Goal: Task Accomplishment & Management: Complete application form

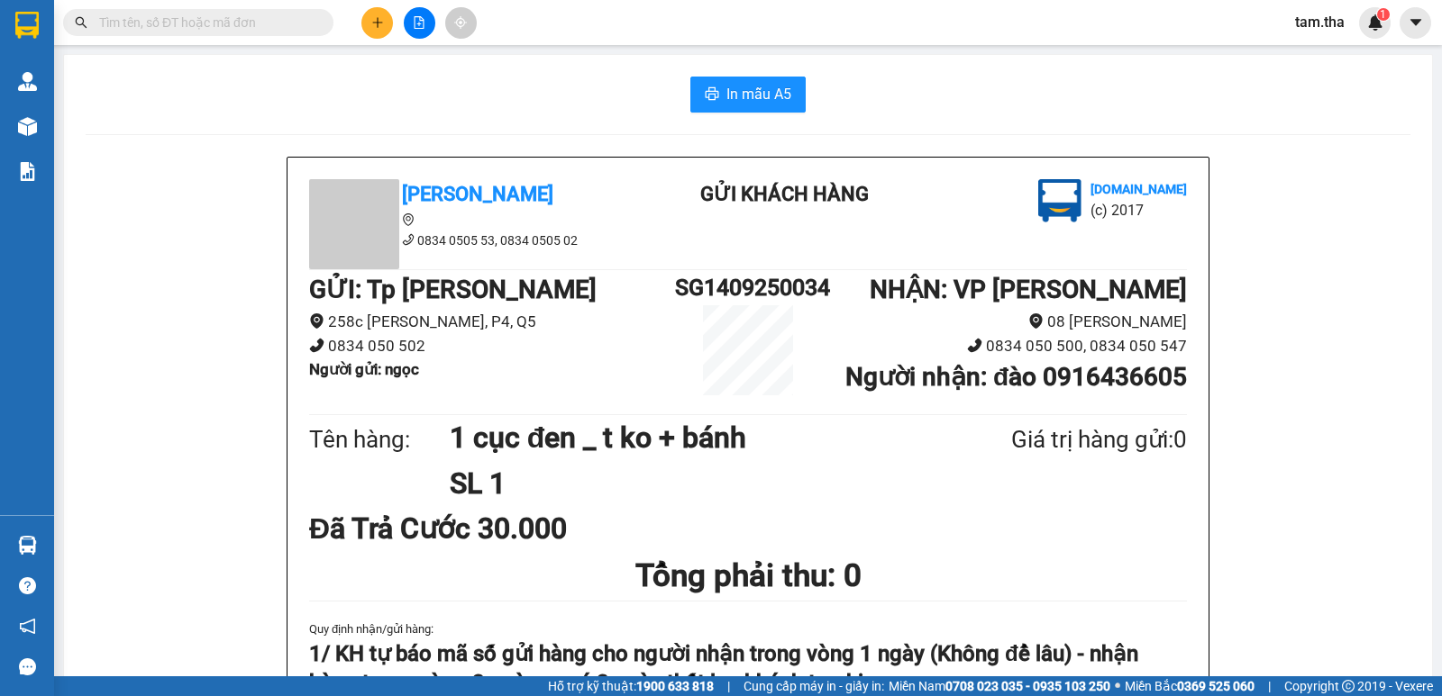
scroll to position [106, 0]
click at [377, 36] on button at bounding box center [377, 23] width 32 height 32
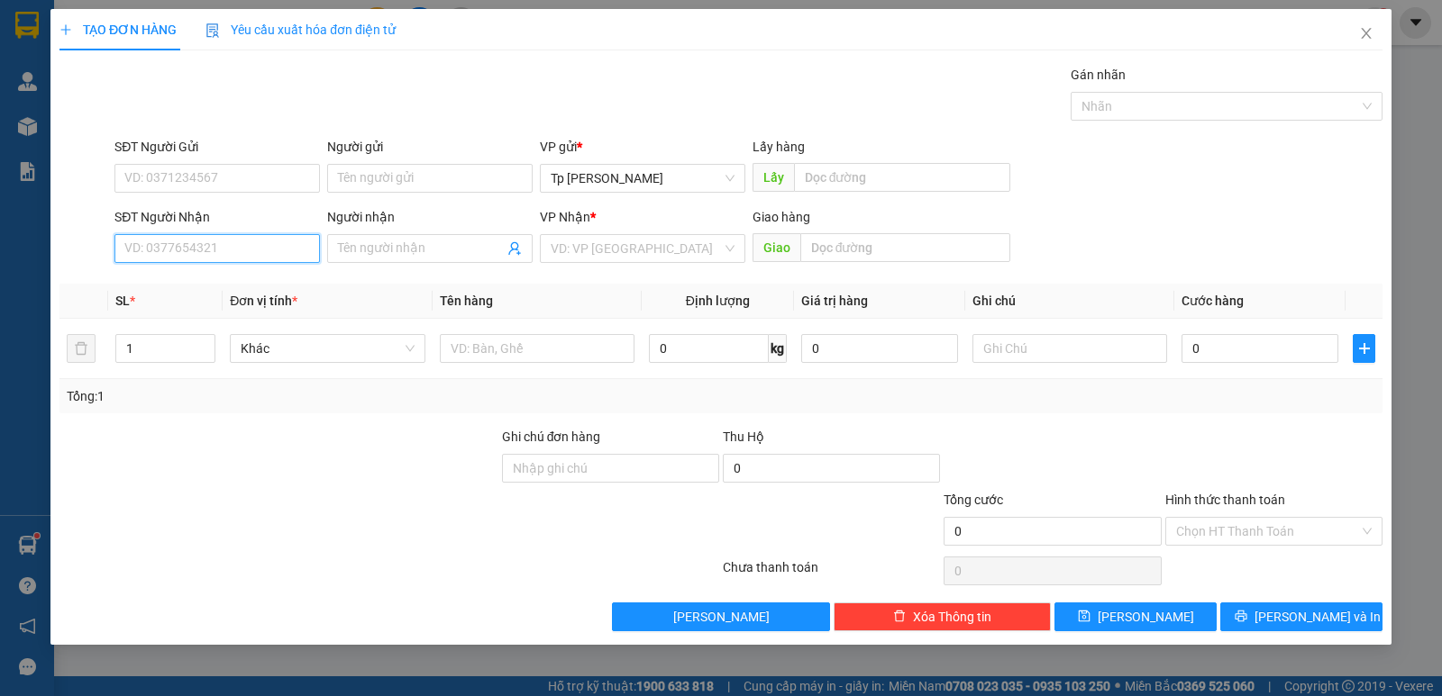
paste input "0911441876"
type input "0911441876"
click at [359, 259] on span at bounding box center [429, 248] width 205 height 29
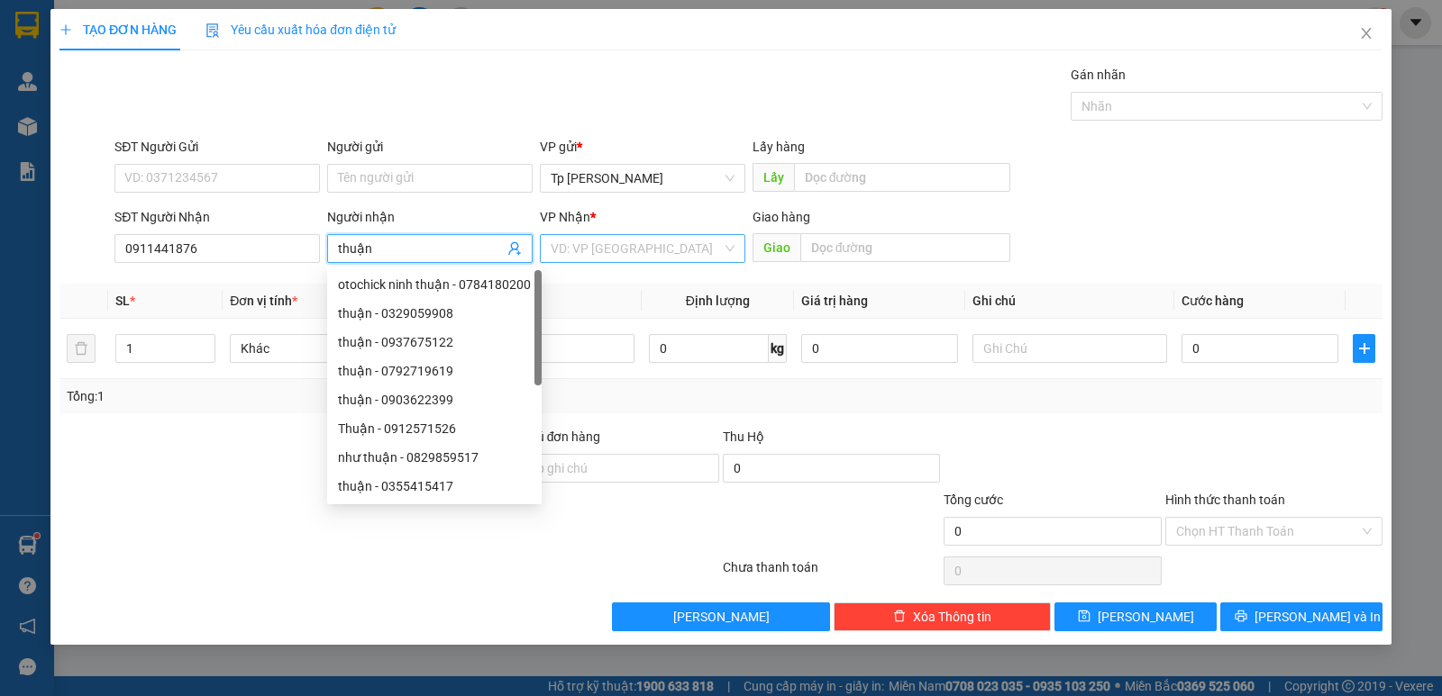
type input "thuận"
click at [661, 253] on input "search" at bounding box center [635, 248] width 171 height 27
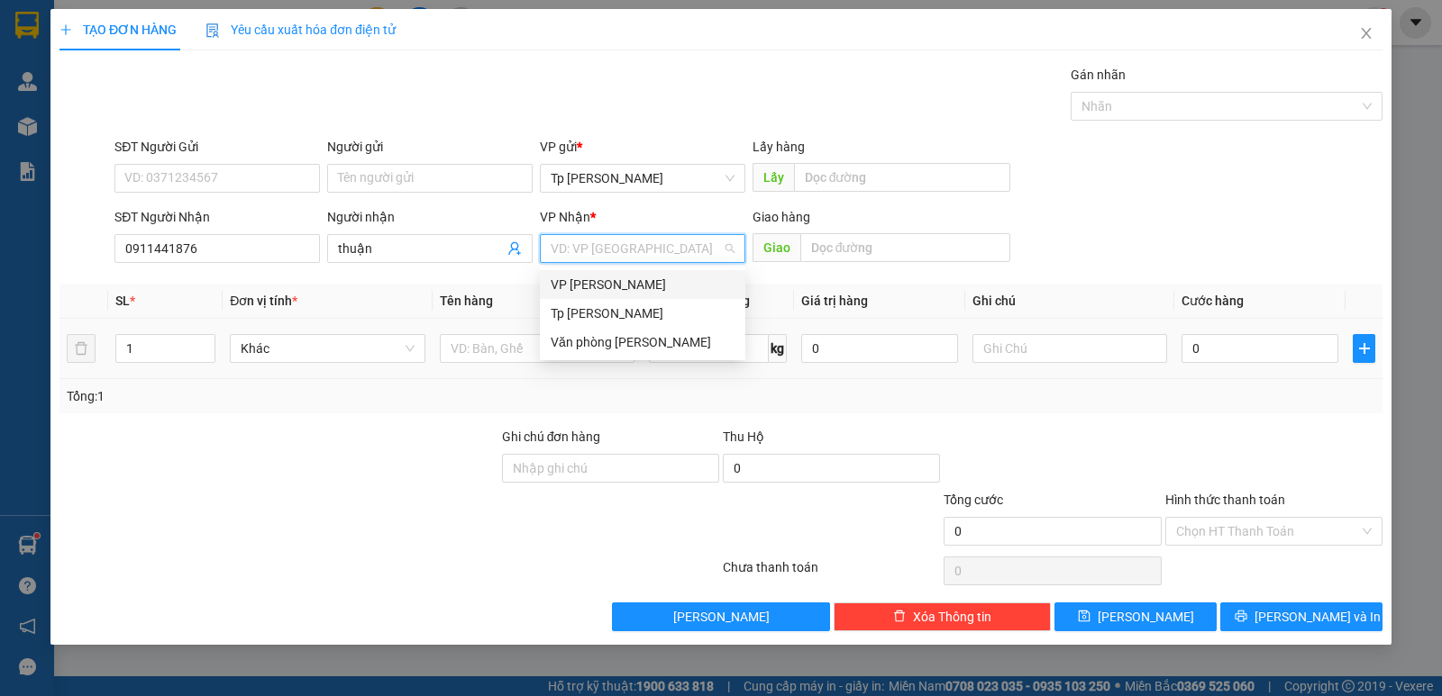
drag, startPoint x: 632, startPoint y: 285, endPoint x: 536, endPoint y: 324, distance: 103.4
click at [629, 284] on div "VP [PERSON_NAME]" at bounding box center [642, 285] width 184 height 20
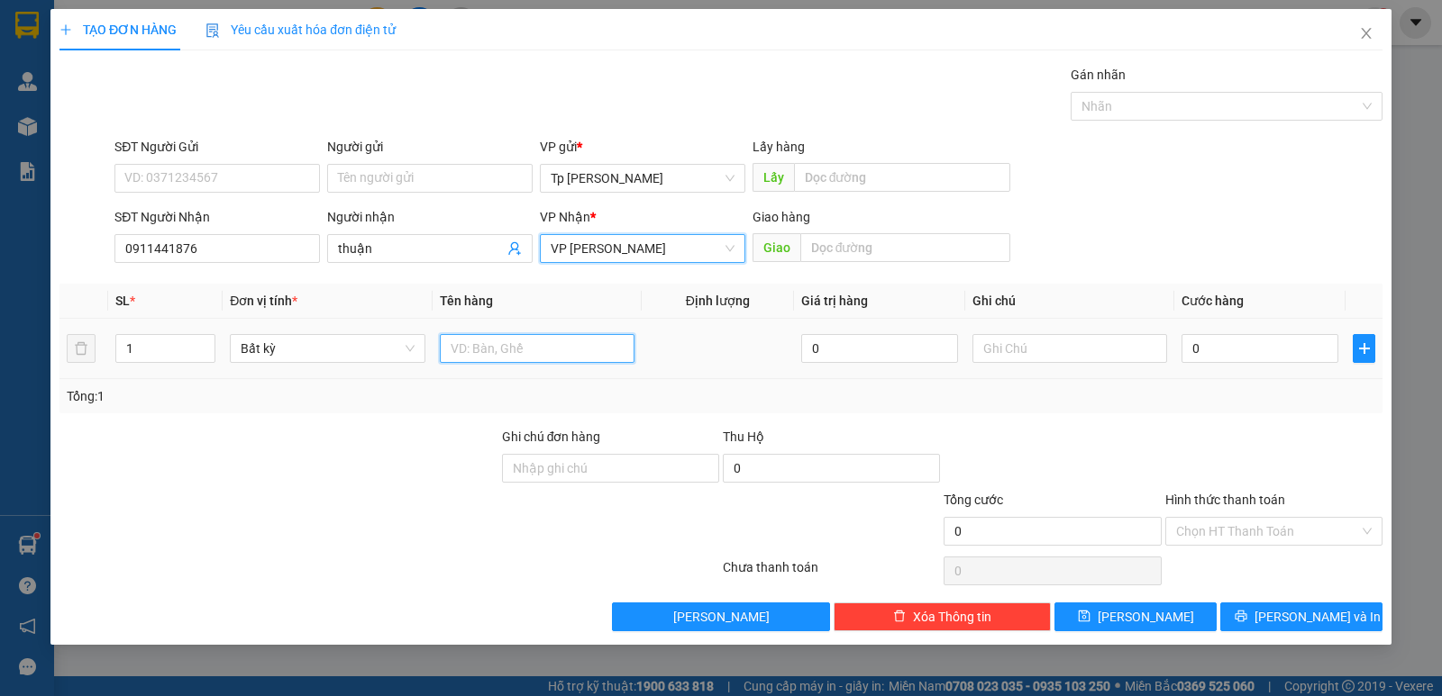
drag, startPoint x: 499, startPoint y: 350, endPoint x: 552, endPoint y: 334, distance: 55.6
click at [503, 353] on input "text" at bounding box center [537, 348] width 195 height 29
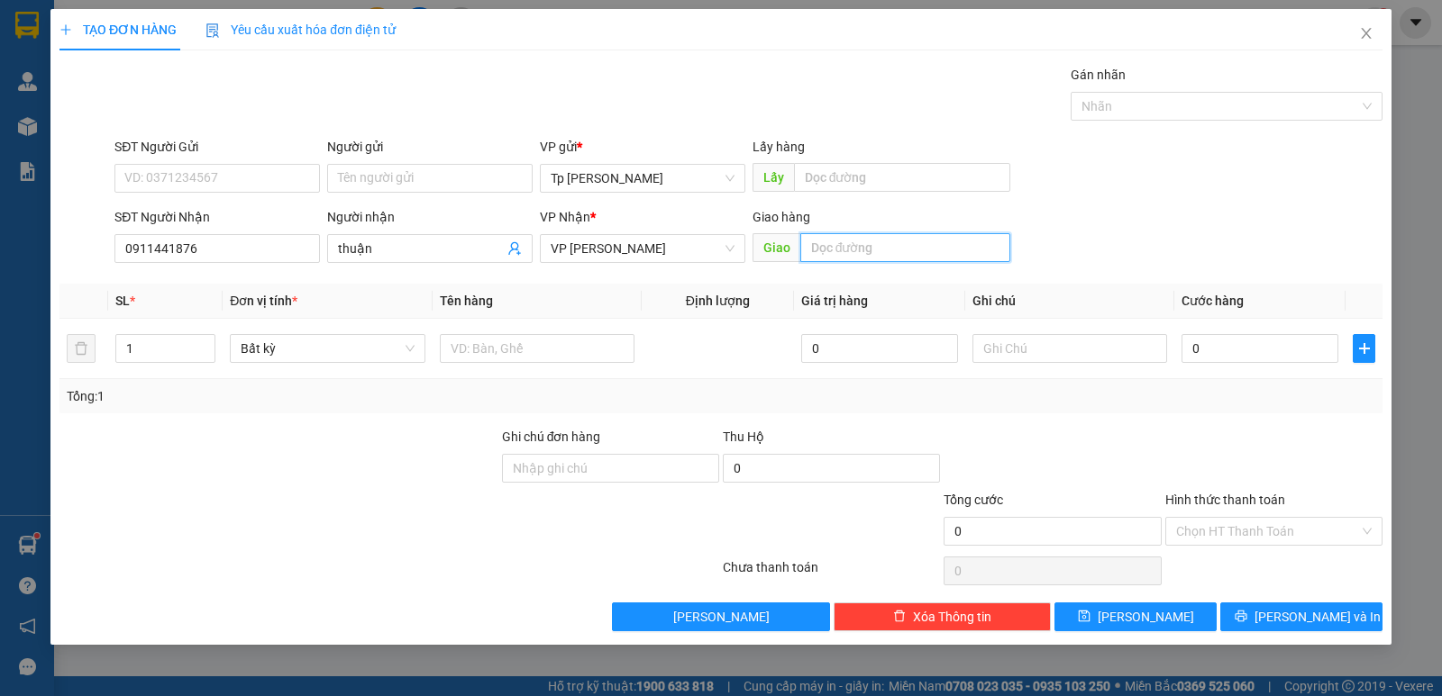
click at [838, 251] on input "text" at bounding box center [905, 247] width 211 height 29
type input "CX văn mười"
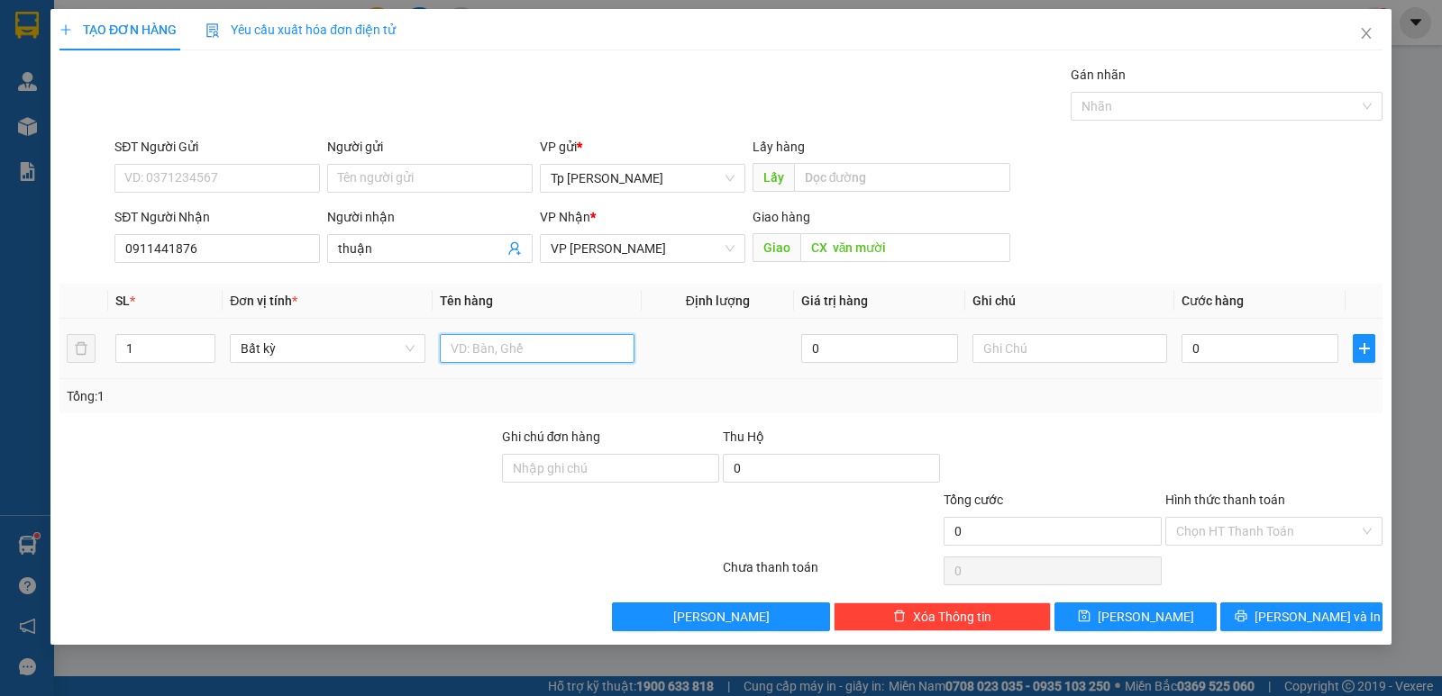
click at [524, 341] on input "text" at bounding box center [537, 348] width 195 height 29
click at [1191, 360] on input "0" at bounding box center [1259, 348] width 157 height 29
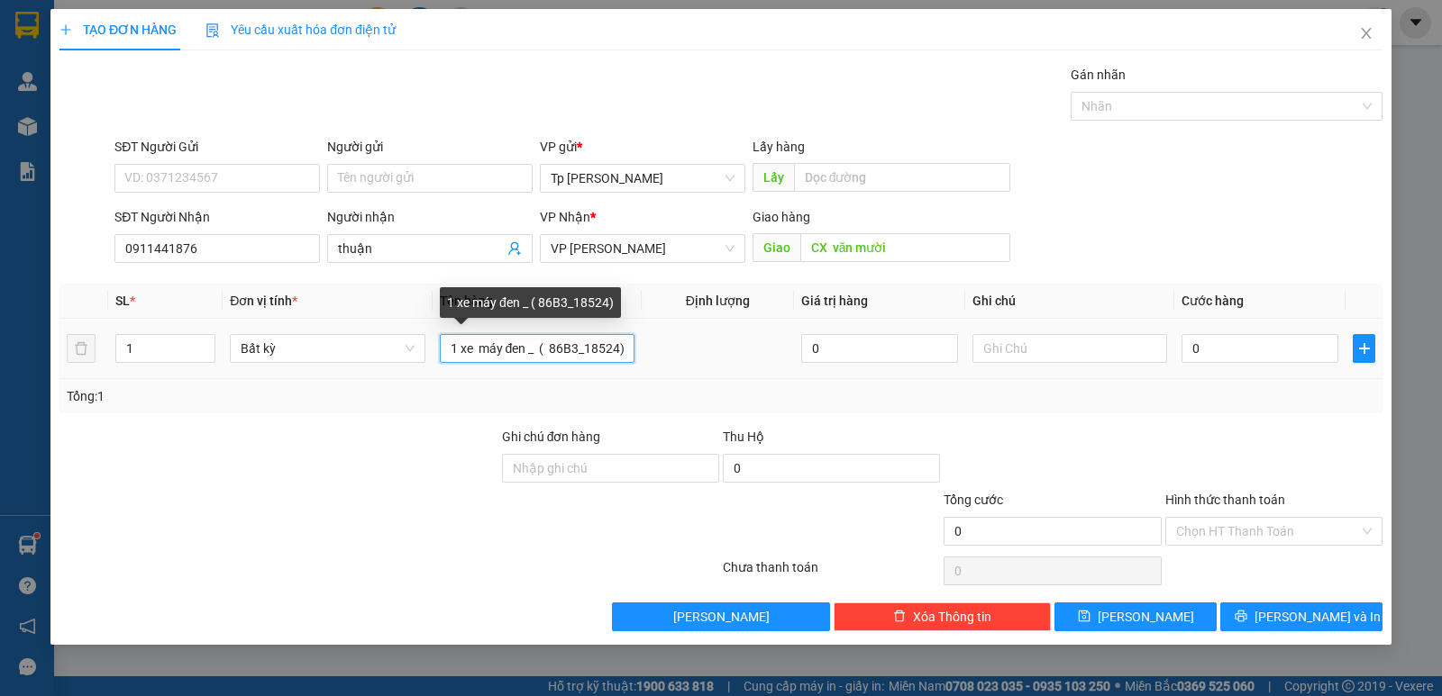
click at [628, 341] on input "1 xe máy đen _ ( 86B3_18524)" at bounding box center [537, 348] width 195 height 29
type input "1 xe máy đen _ ( 86B3_18524) _ xe đi theo khách"
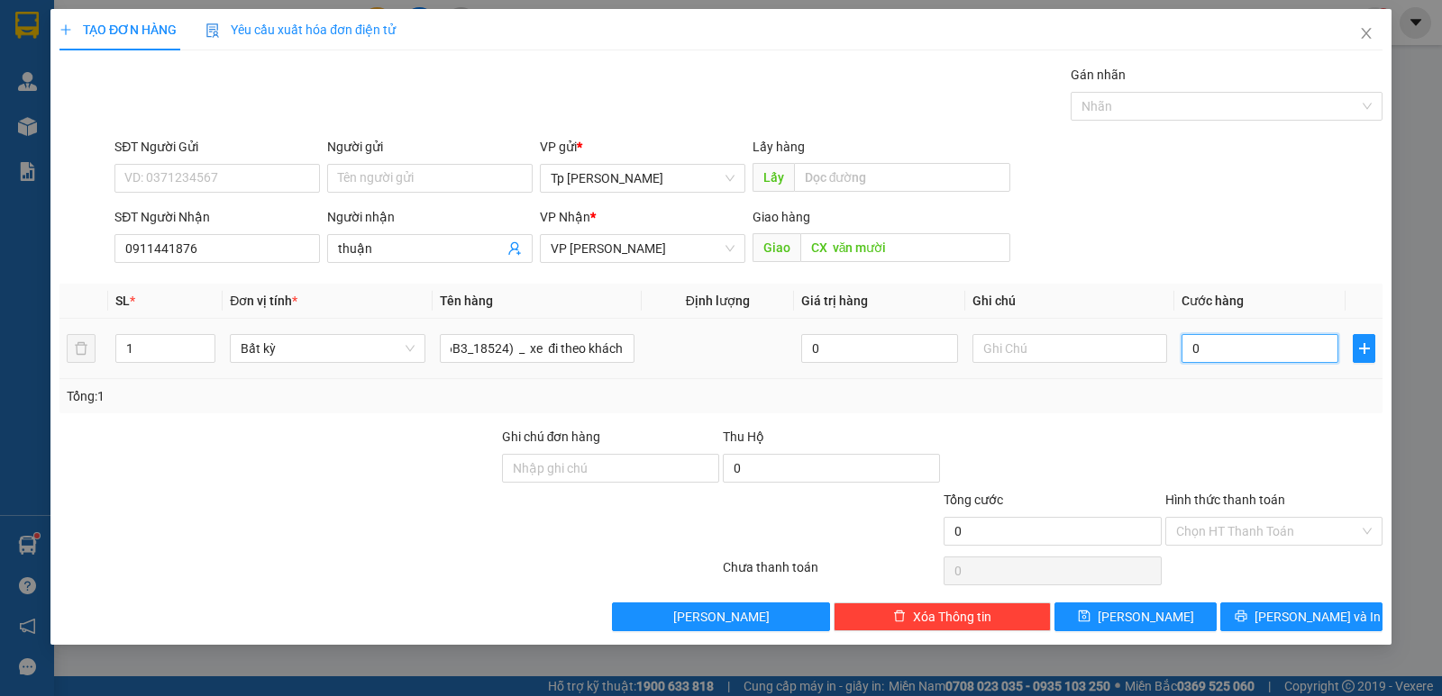
click at [1192, 349] on input "0" at bounding box center [1259, 348] width 157 height 29
type input "2"
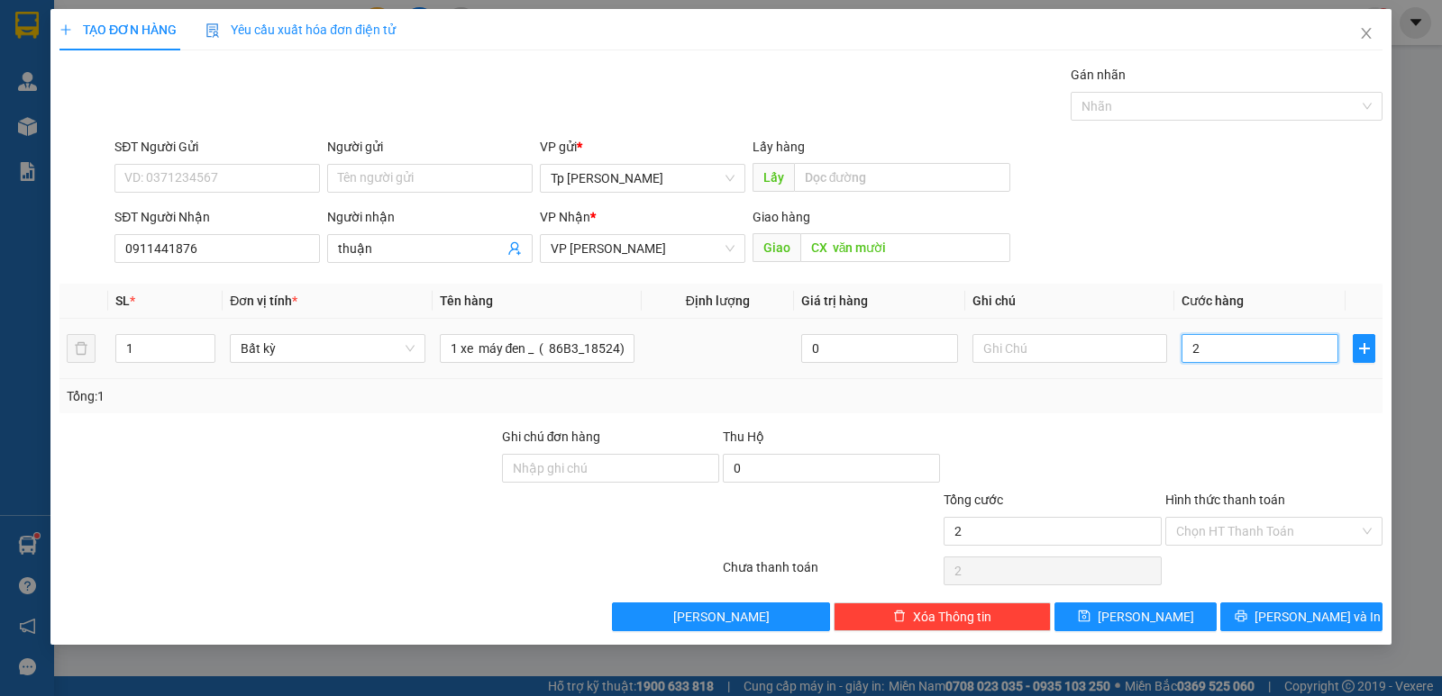
type input "25"
type input "250"
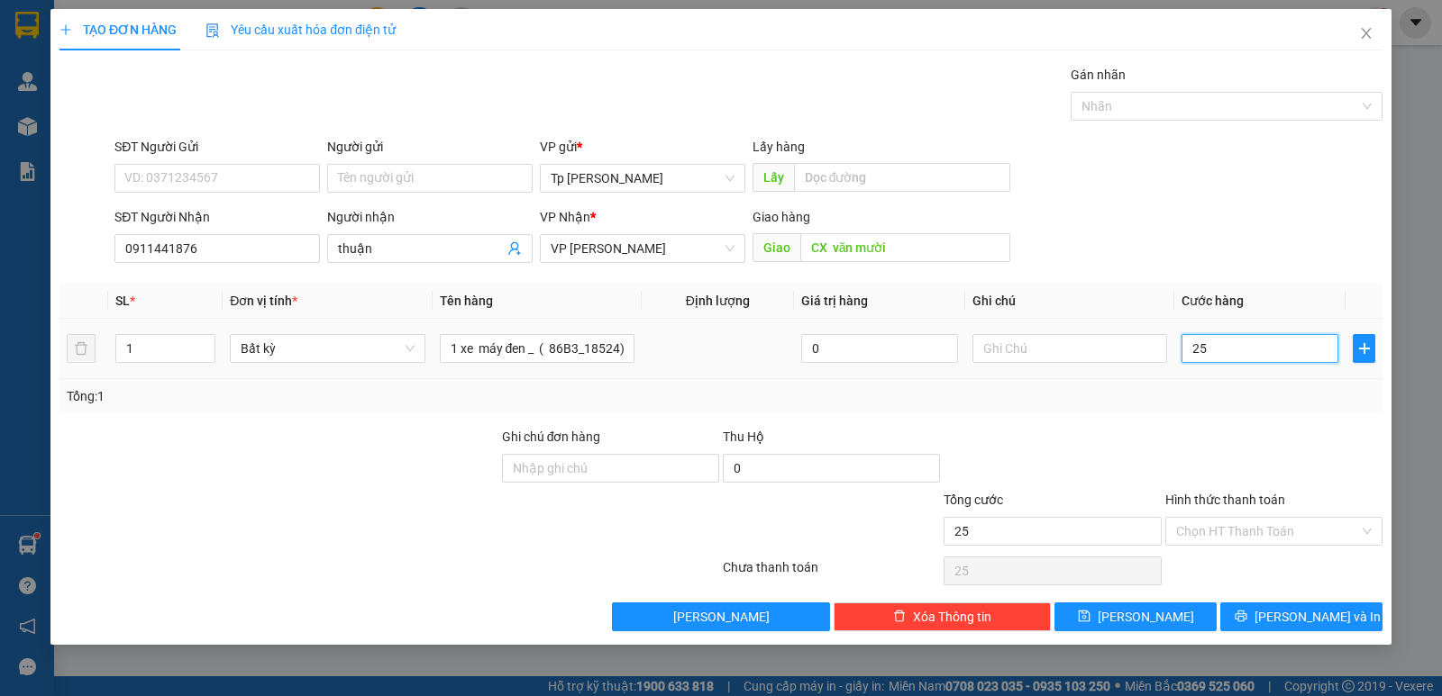
type input "250"
type input "250.000"
click at [1227, 439] on div at bounding box center [1273, 458] width 221 height 63
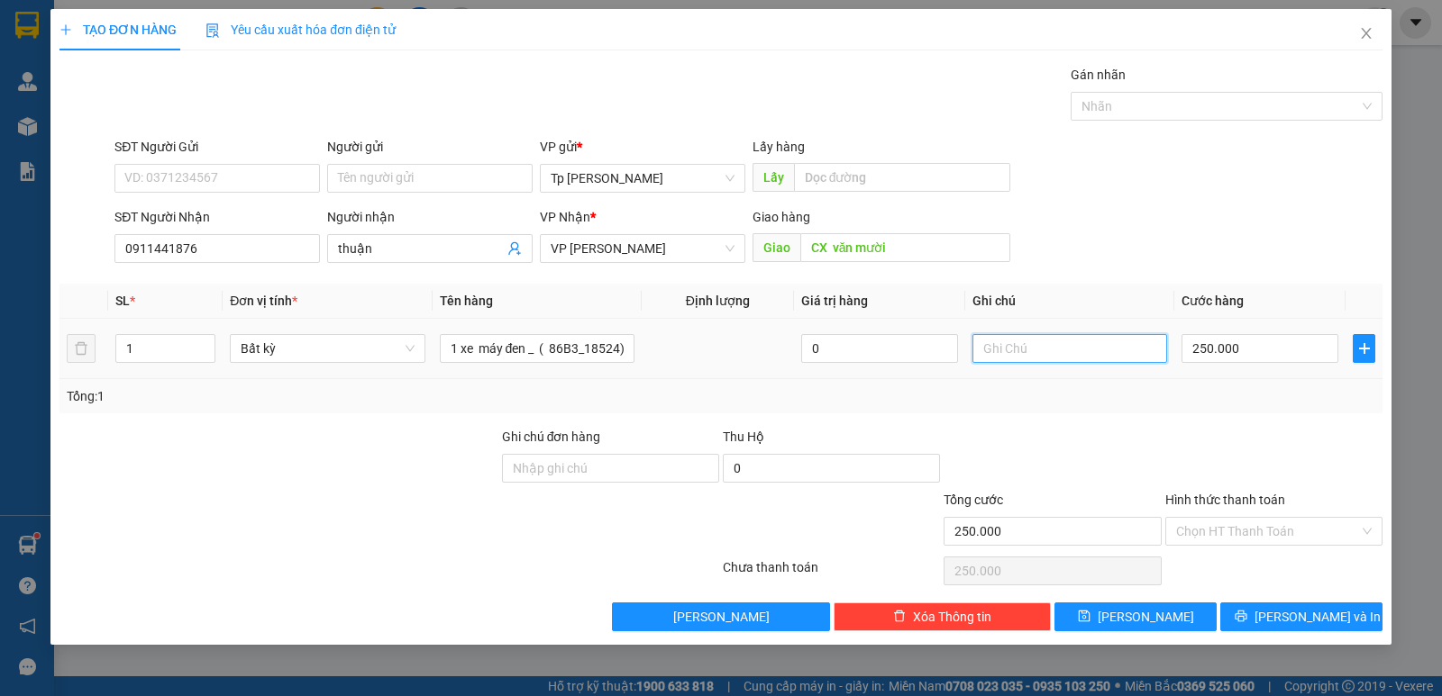
click at [1097, 355] on input "text" at bounding box center [1069, 348] width 195 height 29
type input "CK VCB"
click at [1132, 449] on div at bounding box center [1051, 458] width 221 height 63
click at [1204, 530] on input "Hình thức thanh toán" at bounding box center [1267, 531] width 183 height 27
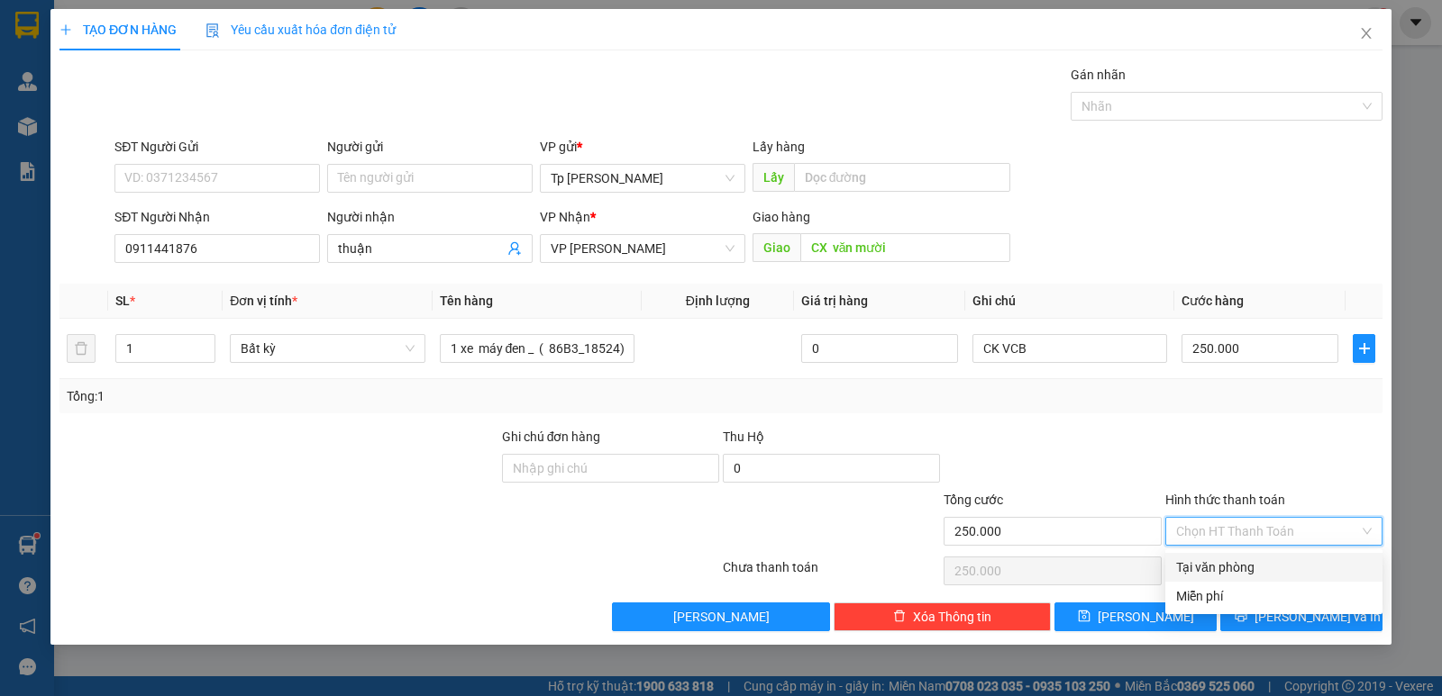
click at [1219, 567] on div "Tại văn phòng" at bounding box center [1274, 568] width 196 height 20
type input "0"
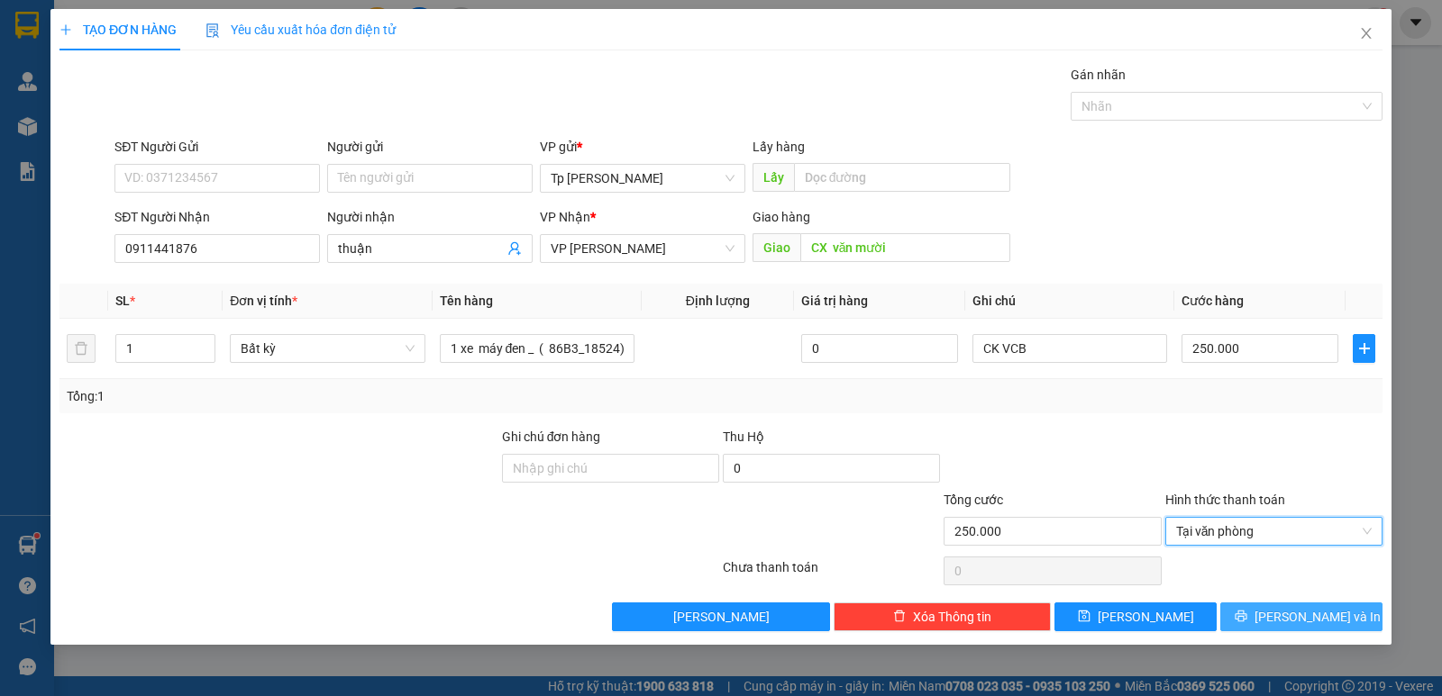
click at [1251, 612] on button "[PERSON_NAME] và In" at bounding box center [1301, 617] width 162 height 29
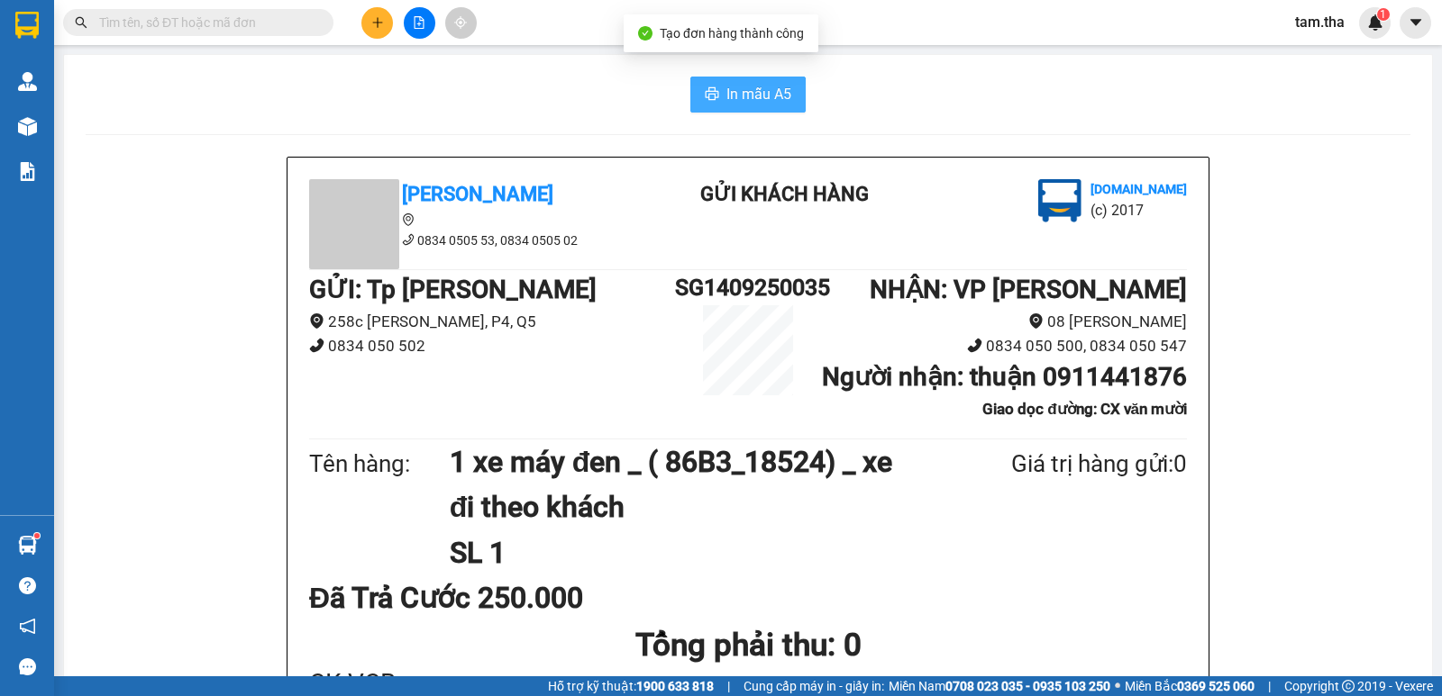
click at [728, 103] on span "In mẫu A5" at bounding box center [758, 94] width 65 height 23
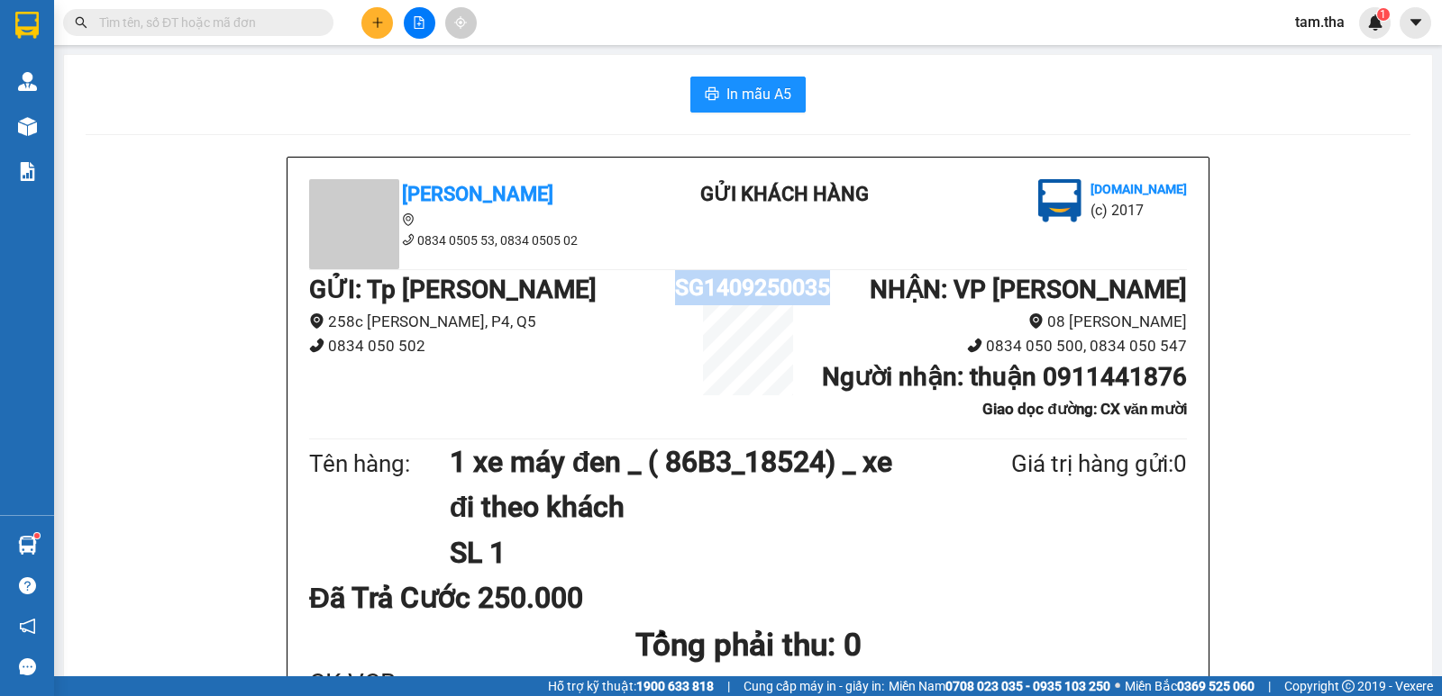
drag, startPoint x: 670, startPoint y: 282, endPoint x: 802, endPoint y: 291, distance: 131.8
click at [823, 292] on div "GỬI : Tp [PERSON_NAME] 258c [PERSON_NAME], P4, Q5 0834 050 502 SG1409250035 NHẬ…" at bounding box center [748, 352] width 878 height 164
copy div "SG1409250035"
click at [765, 291] on h1 "SG1409250035" at bounding box center [748, 287] width 146 height 35
click at [384, 20] on button at bounding box center [377, 23] width 32 height 32
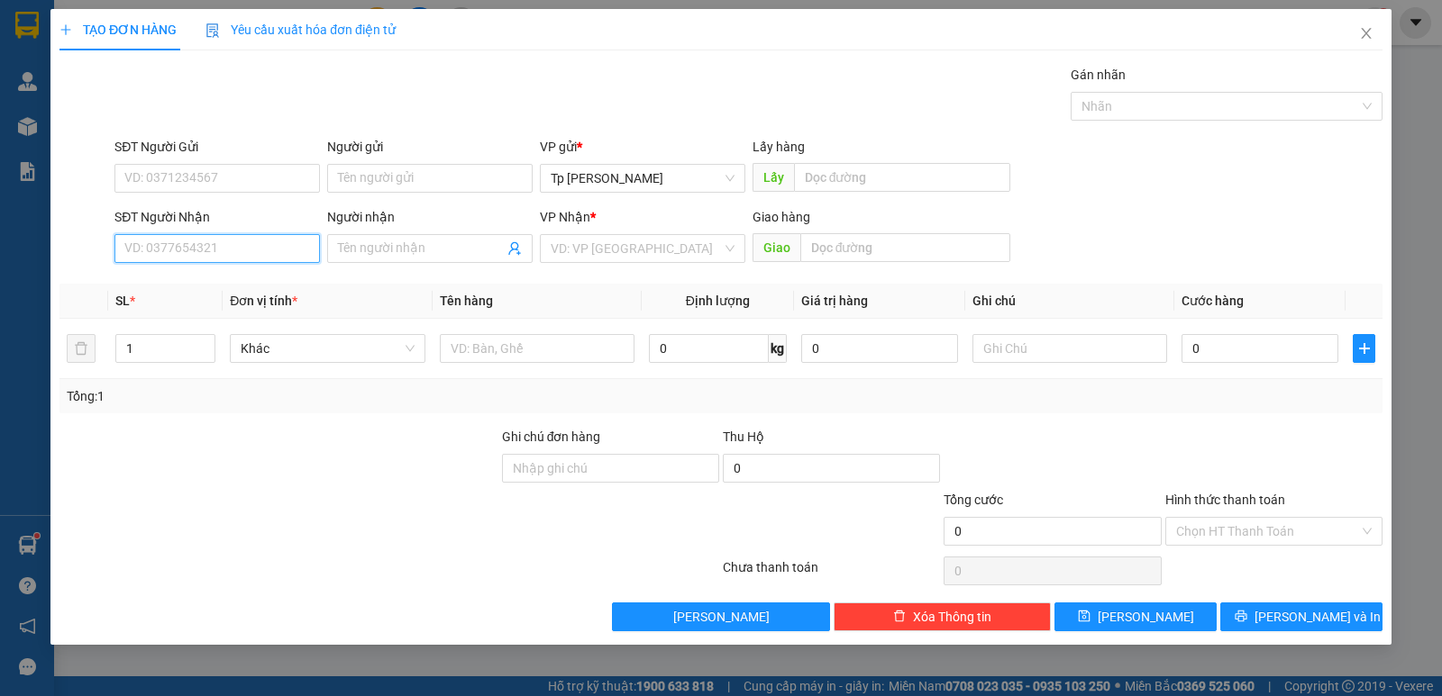
click at [261, 243] on input "SĐT Người Nhận" at bounding box center [216, 248] width 205 height 29
drag, startPoint x: 253, startPoint y: 280, endPoint x: 487, endPoint y: 341, distance: 241.9
click at [269, 281] on div "0368384245 - TRANG. hoa" at bounding box center [217, 285] width 184 height 20
type input "0368384245"
type input "TRANG. hoa"
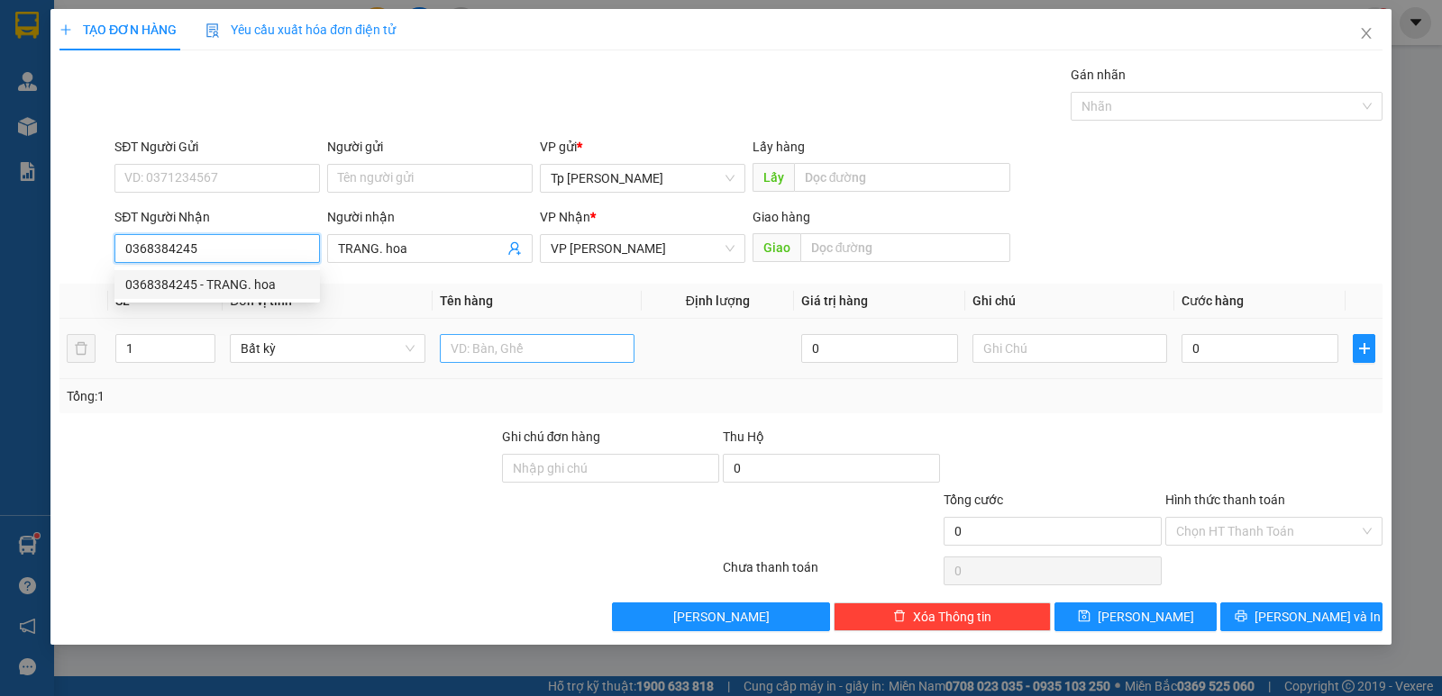
type input "0368384245"
drag, startPoint x: 512, startPoint y: 347, endPoint x: 484, endPoint y: 331, distance: 32.3
click at [484, 331] on div at bounding box center [537, 349] width 195 height 36
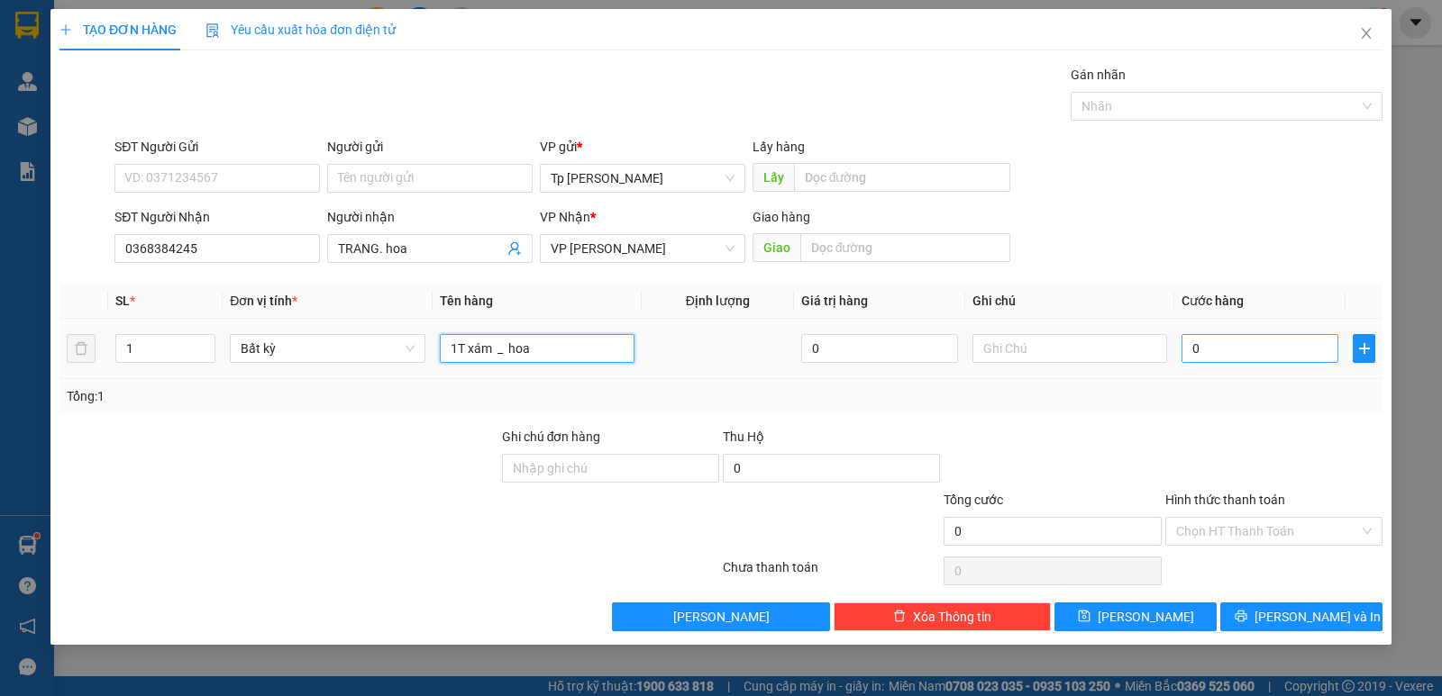
type input "1T xám _ hoa"
click at [1183, 343] on input "0" at bounding box center [1259, 348] width 157 height 29
type input "8"
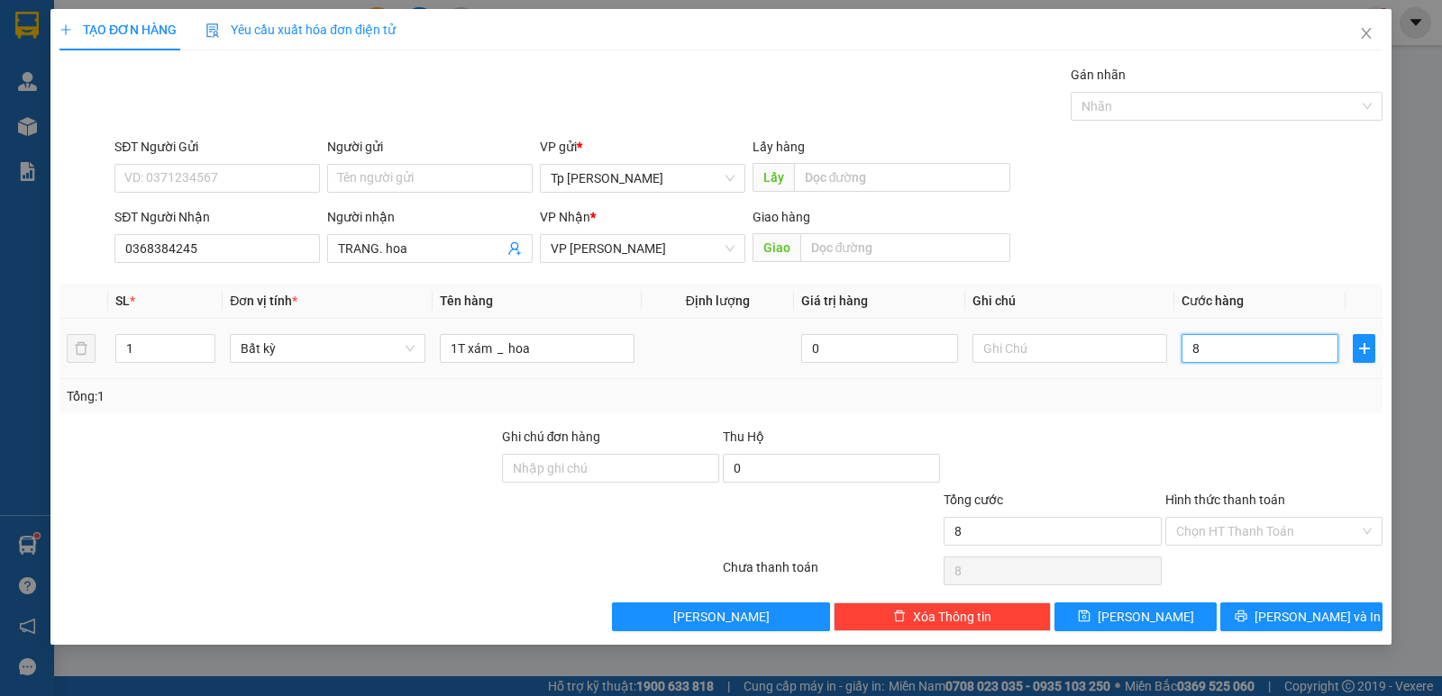
type input "80"
type input "80.000"
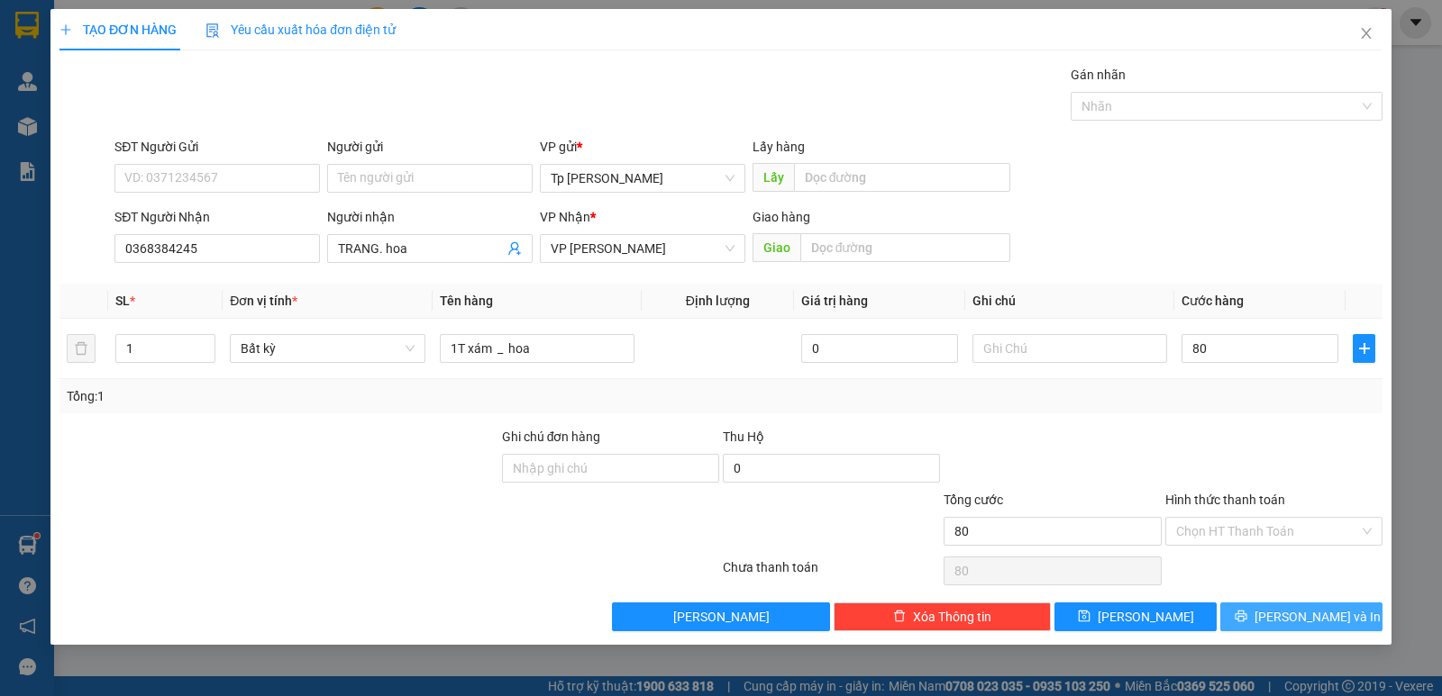
type input "80.000"
drag, startPoint x: 1304, startPoint y: 611, endPoint x: 1190, endPoint y: 578, distance: 118.1
click at [1303, 612] on span "[PERSON_NAME] và In" at bounding box center [1317, 617] width 126 height 20
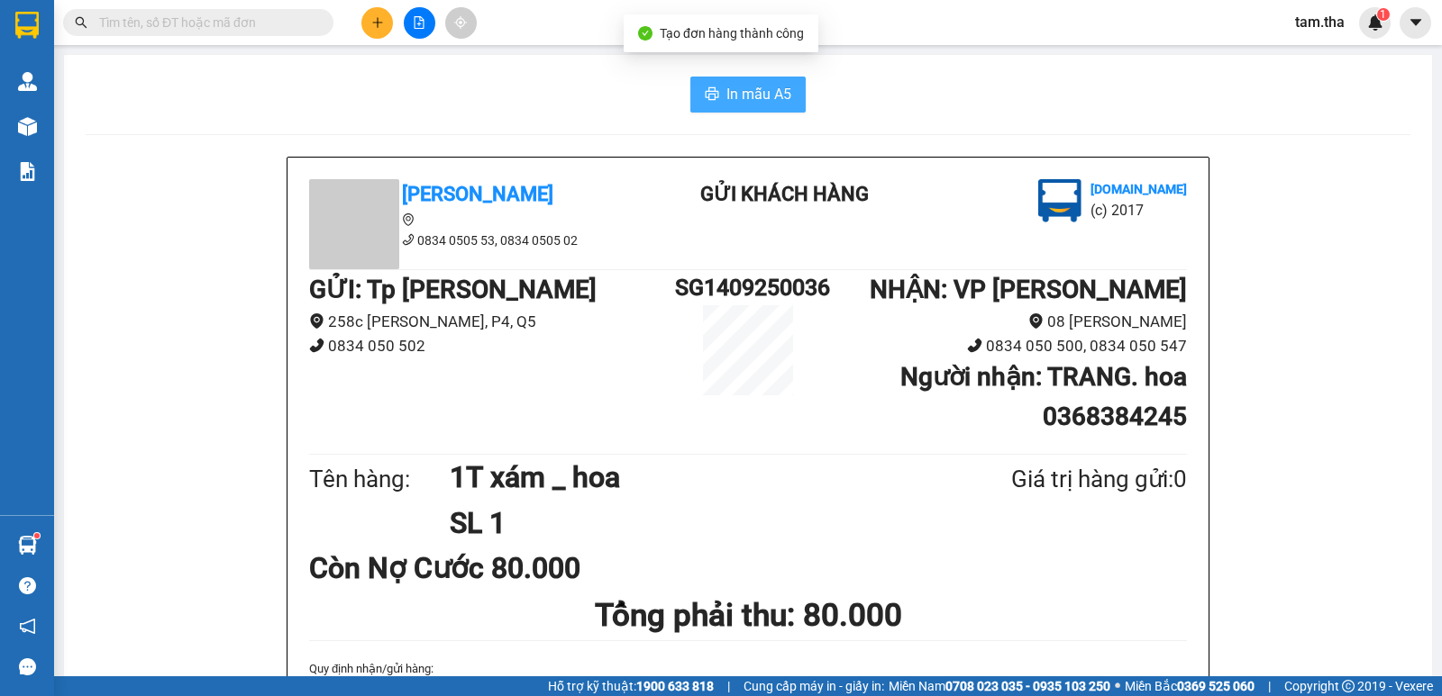
click at [788, 88] on button "In mẫu A5" at bounding box center [747, 95] width 115 height 36
click at [381, 16] on icon "plus" at bounding box center [377, 22] width 13 height 13
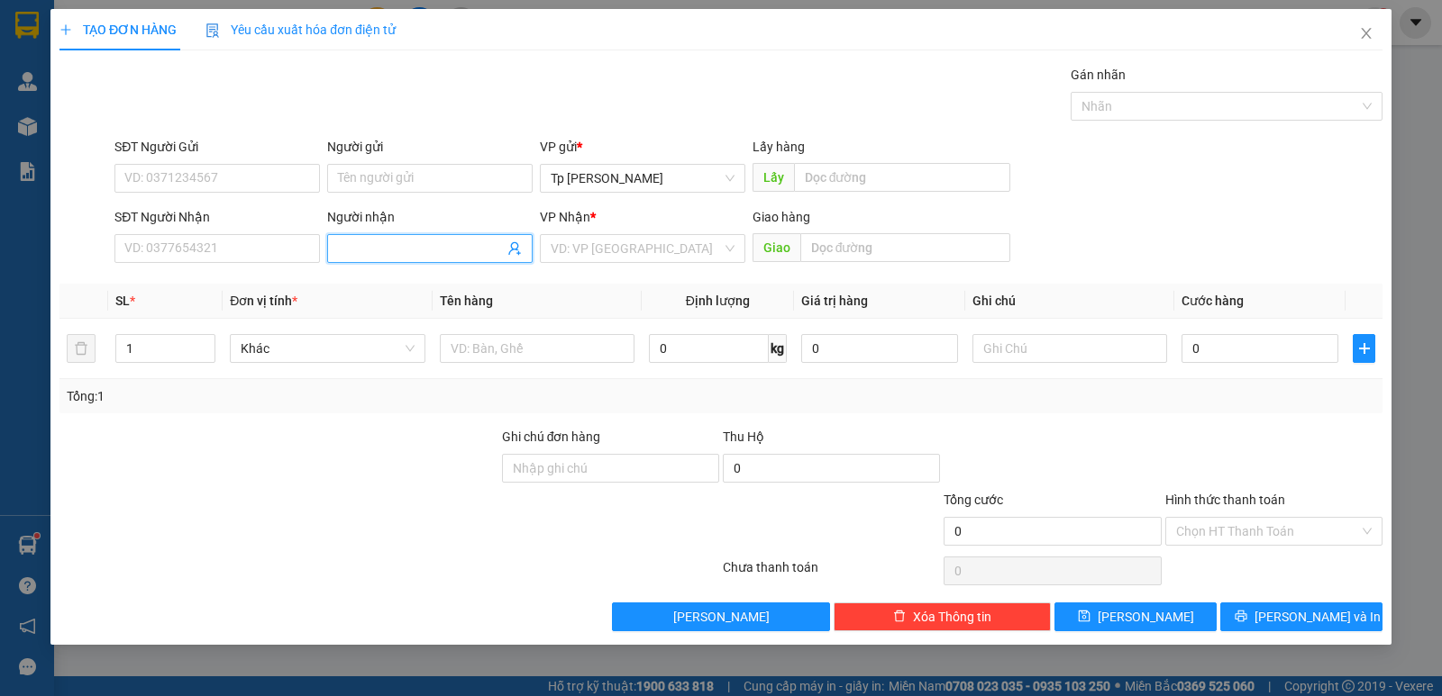
click at [359, 254] on input "Người nhận" at bounding box center [421, 249] width 166 height 20
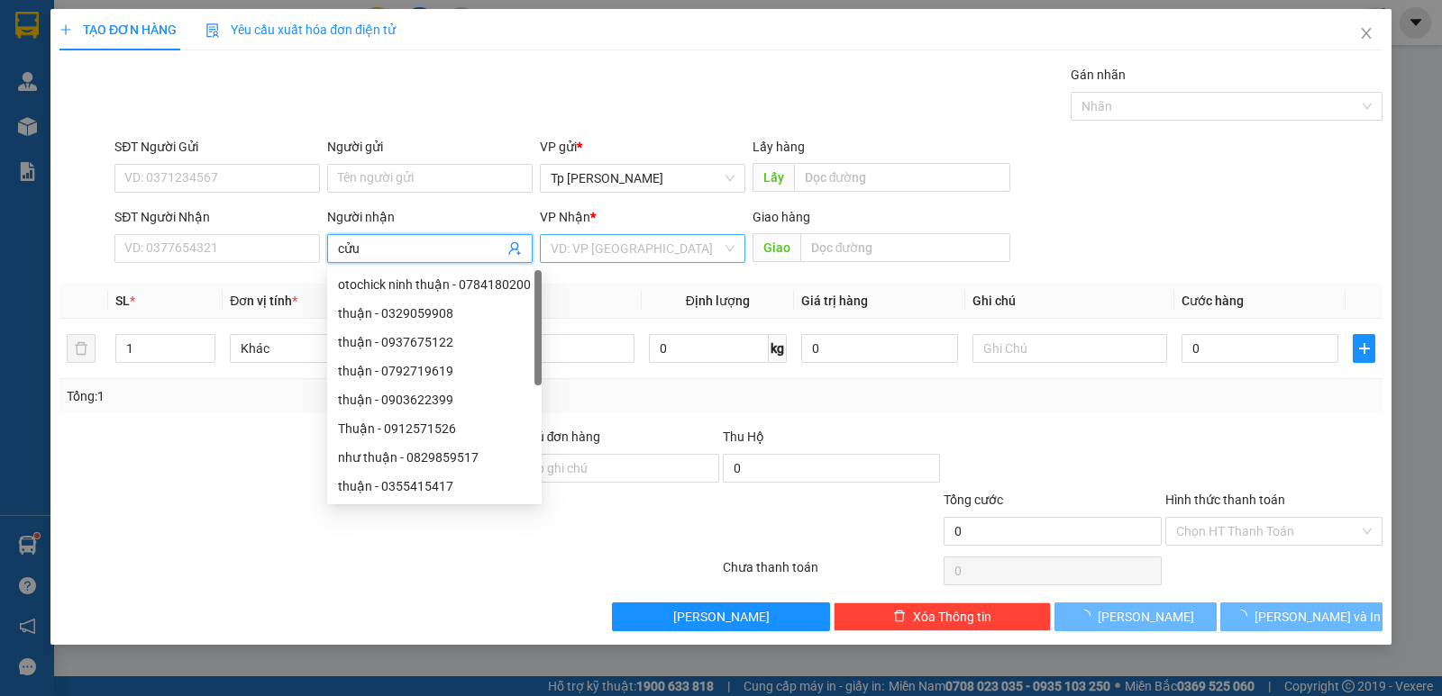
type input "cửu"
click at [612, 256] on input "search" at bounding box center [635, 248] width 171 height 27
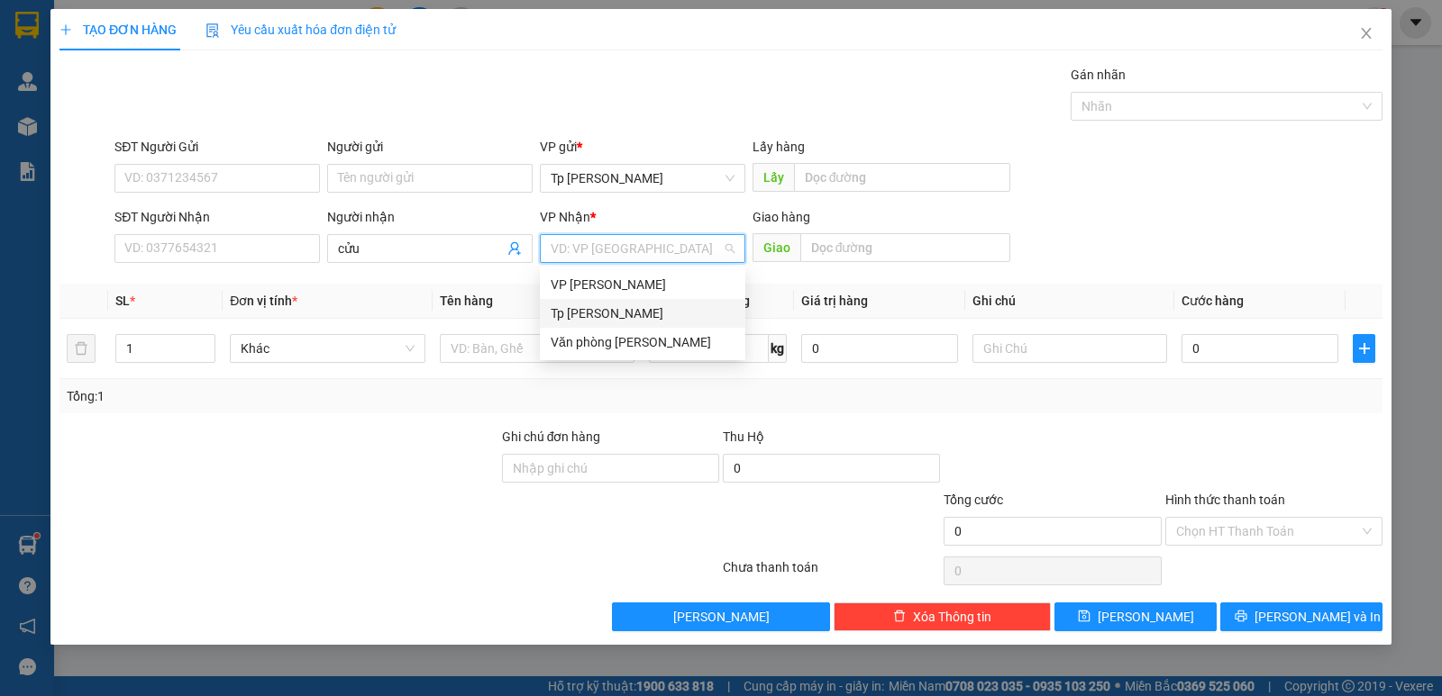
click at [625, 310] on div "Tp [PERSON_NAME]" at bounding box center [642, 314] width 184 height 20
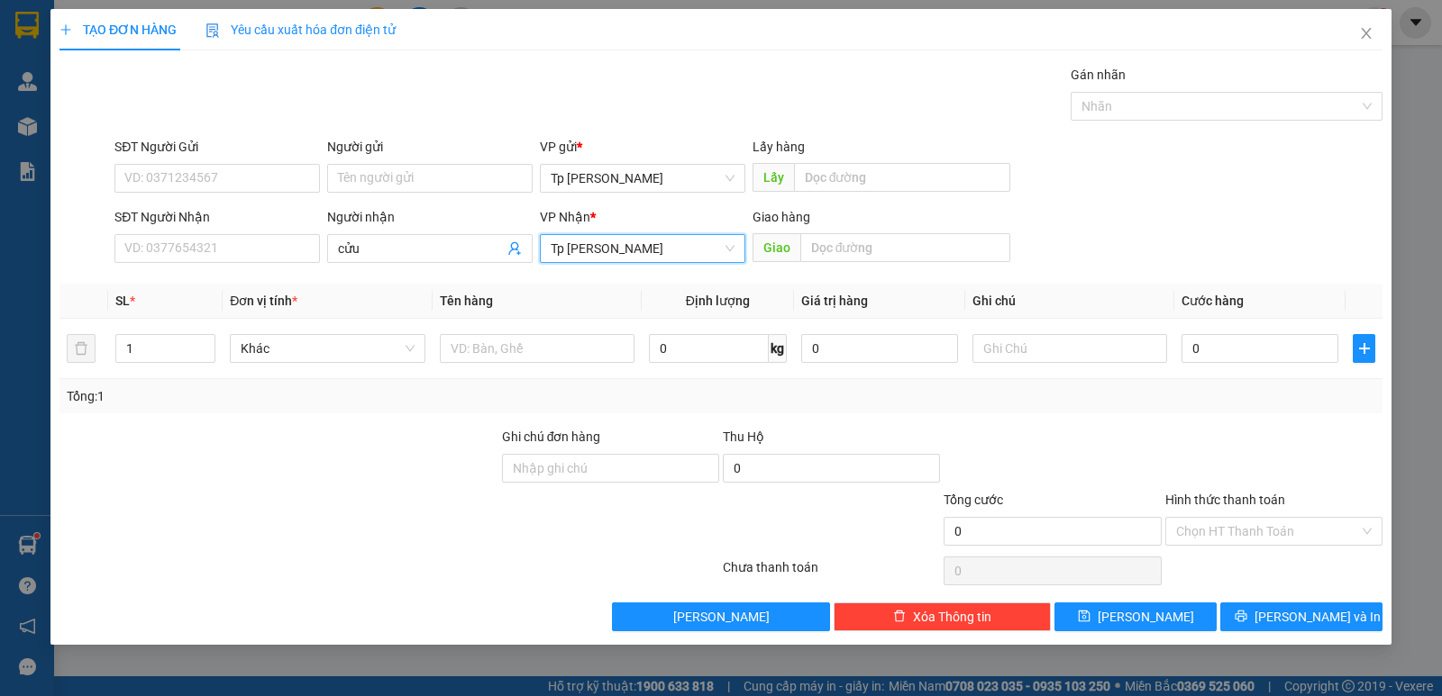
drag, startPoint x: 599, startPoint y: 249, endPoint x: 589, endPoint y: 277, distance: 30.5
click at [596, 253] on span "Tp [PERSON_NAME]" at bounding box center [642, 248] width 184 height 27
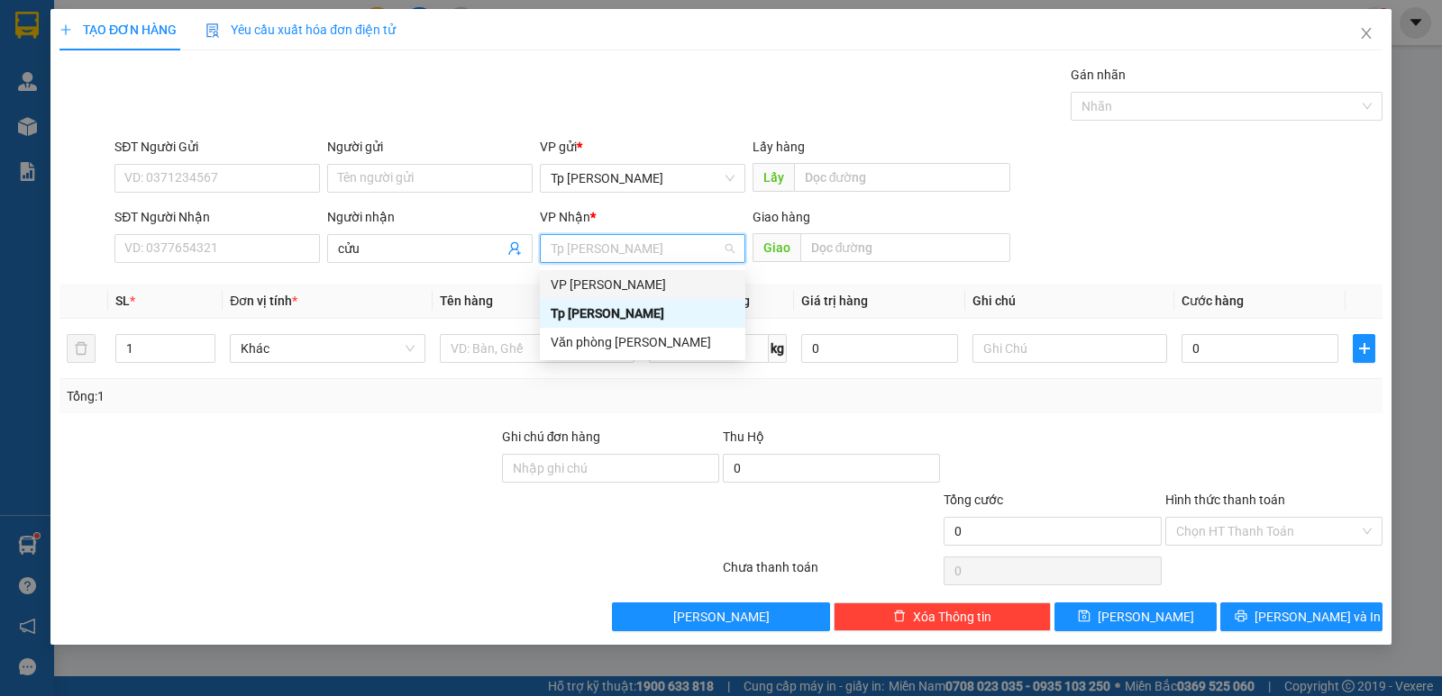
click at [589, 282] on div "VP [PERSON_NAME]" at bounding box center [642, 285] width 184 height 20
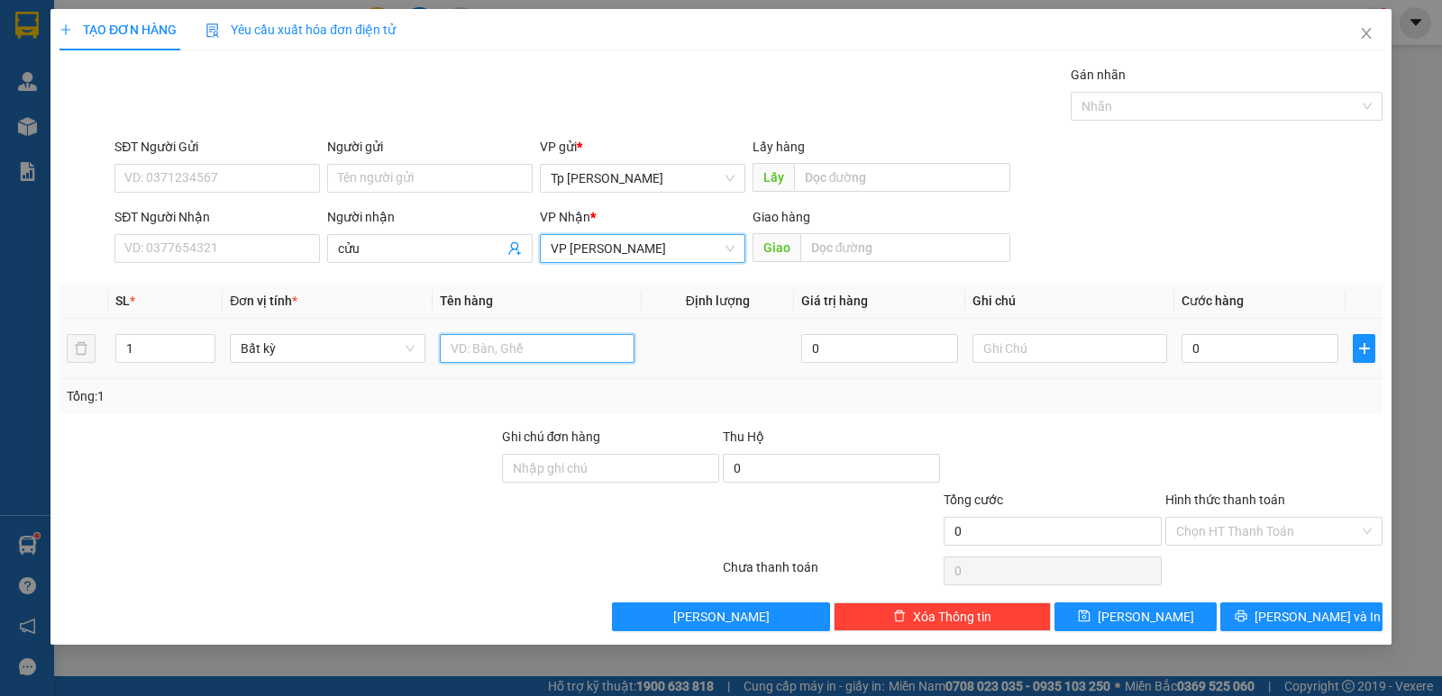
click at [518, 345] on input "text" at bounding box center [537, 348] width 195 height 29
type input "1 cây xám"
click at [1198, 352] on input "0" at bounding box center [1259, 348] width 157 height 29
type input "3"
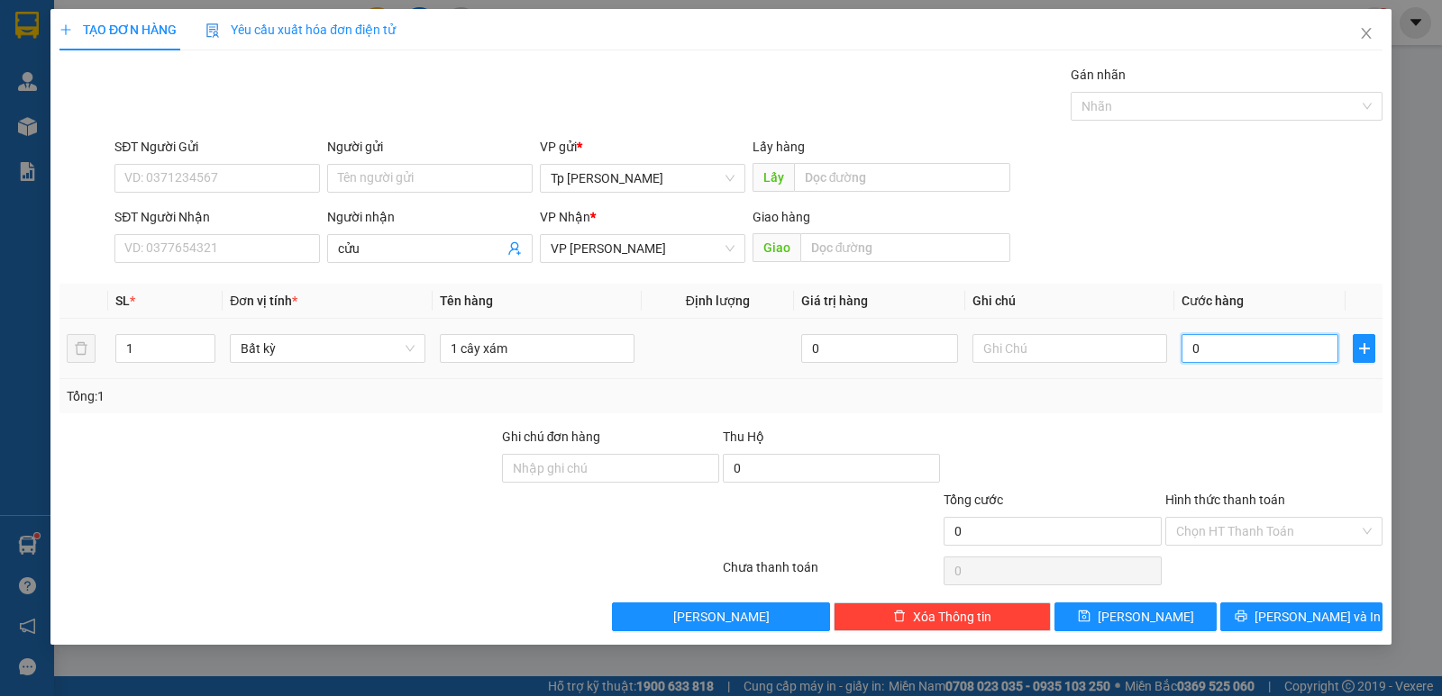
type input "3"
type input "30"
type input "30.000"
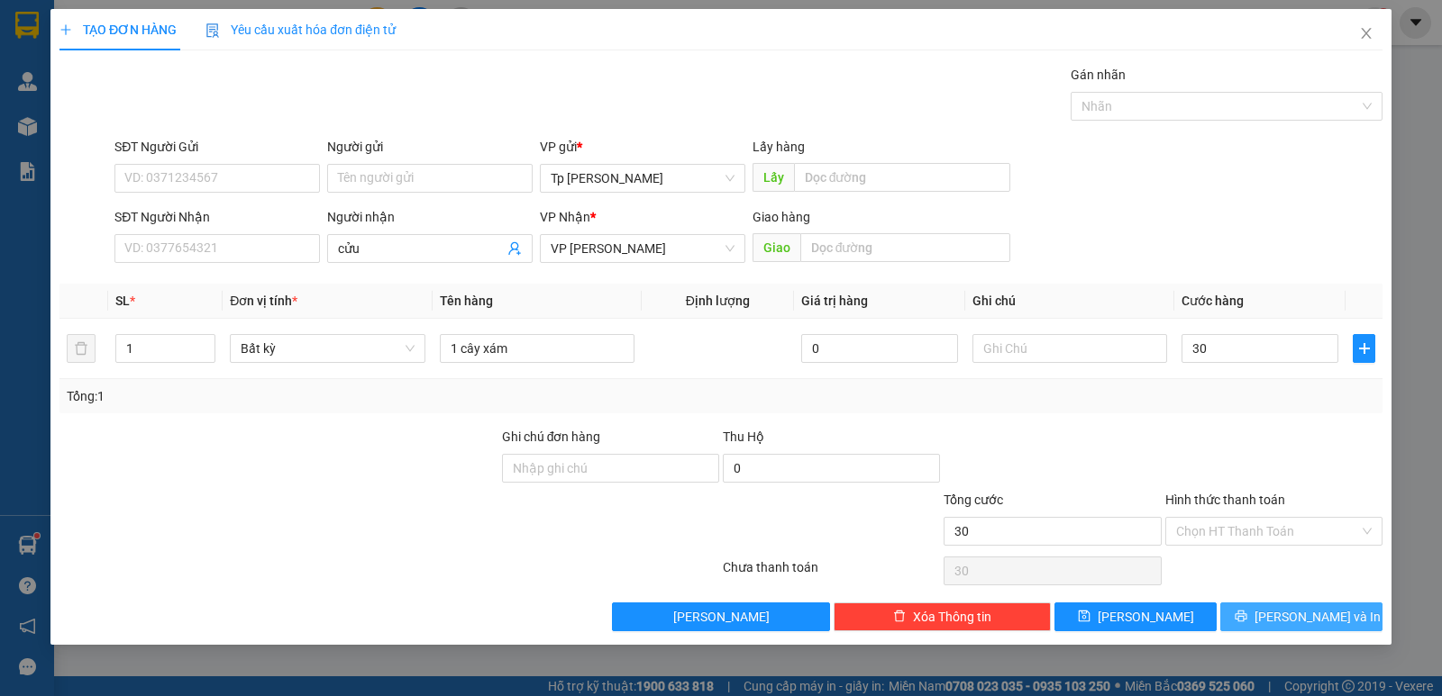
type input "30.000"
click at [1307, 616] on span "[PERSON_NAME] và In" at bounding box center [1317, 617] width 126 height 20
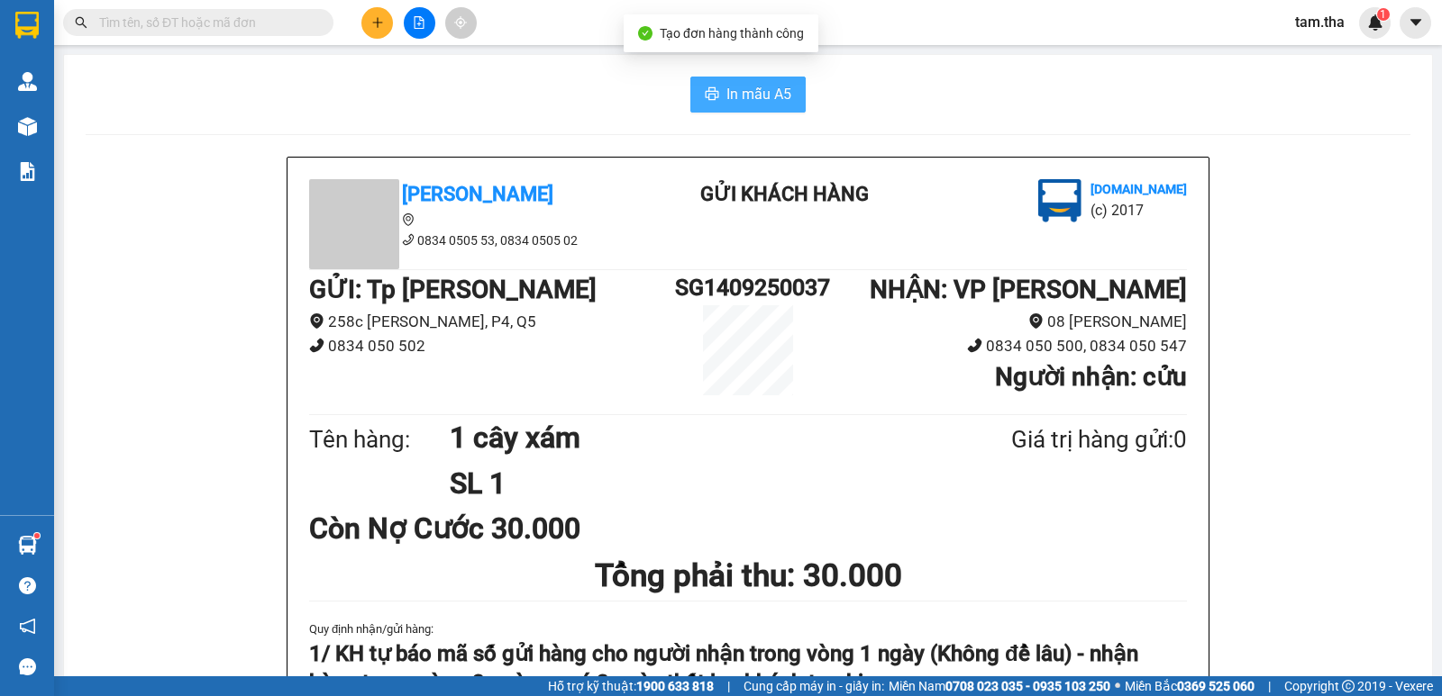
click at [762, 95] on span "In mẫu A5" at bounding box center [758, 94] width 65 height 23
click at [375, 35] on button at bounding box center [377, 23] width 32 height 32
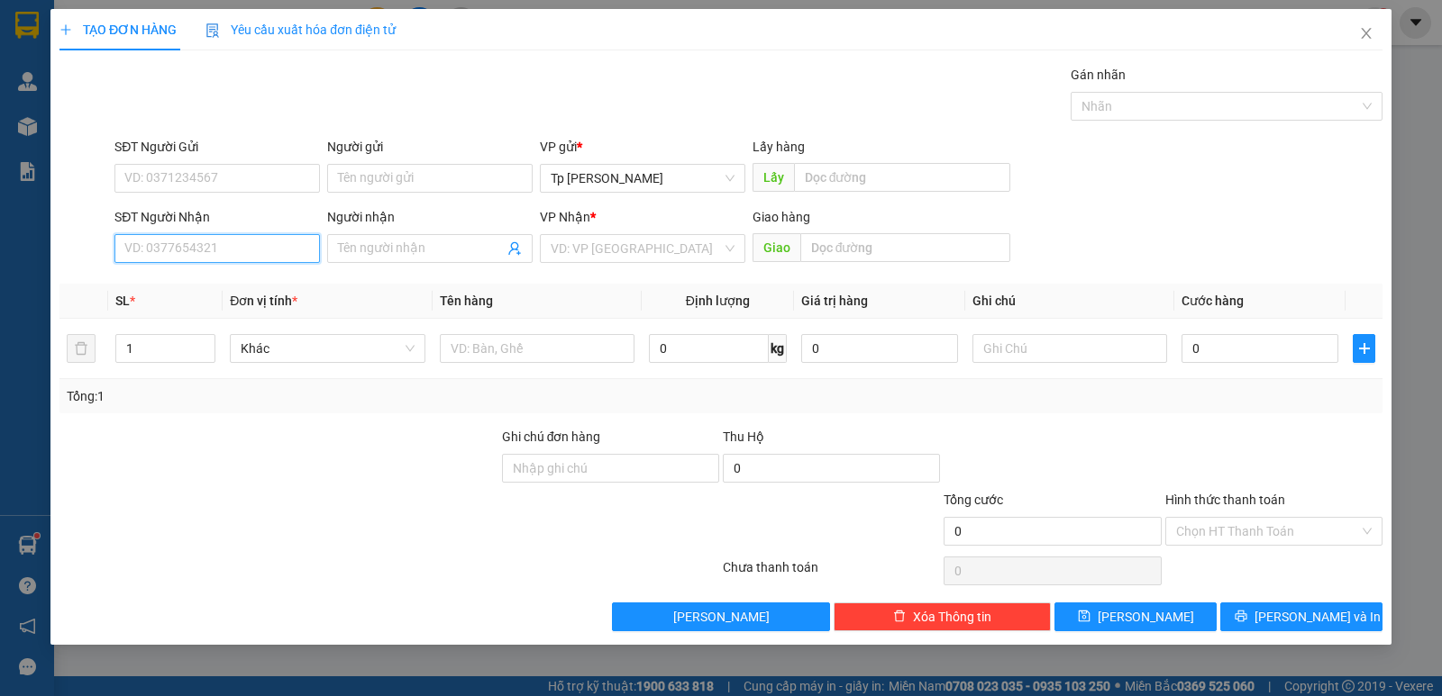
paste input "0383619727"
type input "0383619727"
click at [251, 281] on div "0383619727 - châu" at bounding box center [217, 285] width 184 height 20
type input "châu"
type input "0383619727"
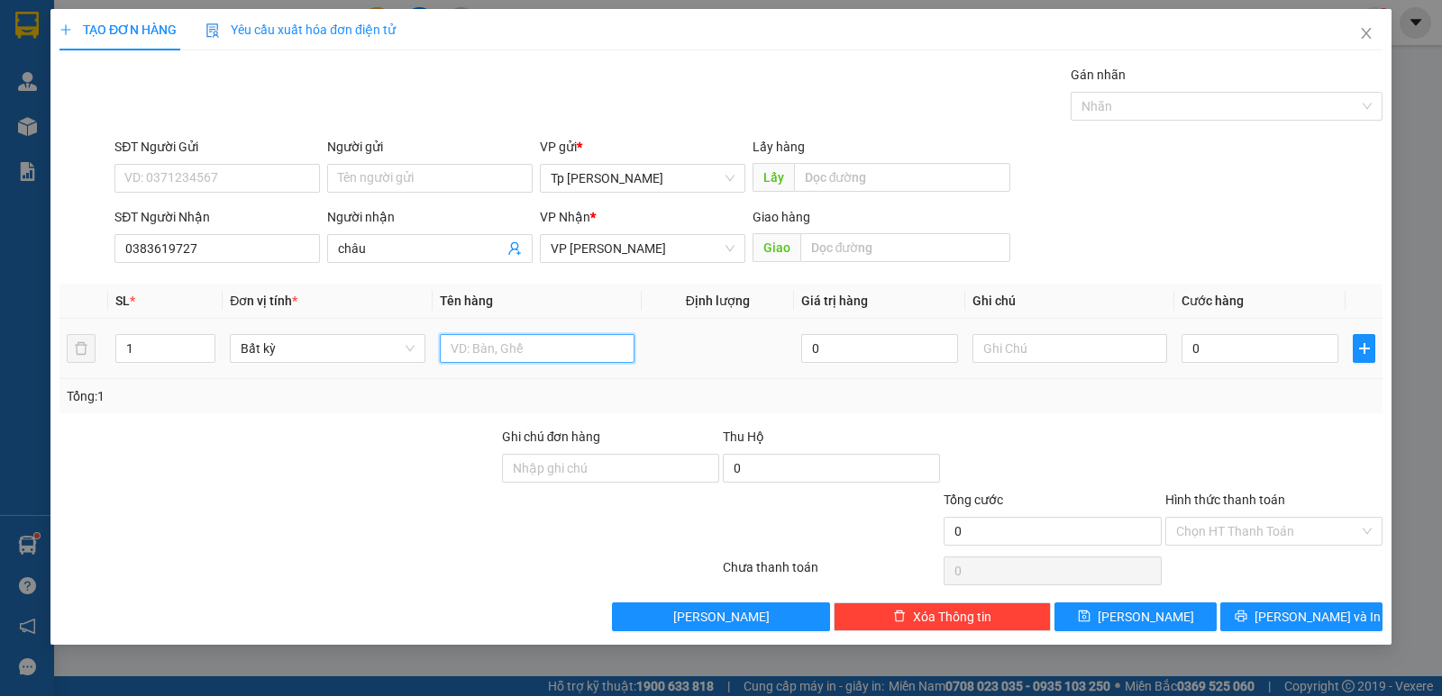
click at [483, 338] on input "text" at bounding box center [537, 348] width 195 height 29
type input "1 xe máy vison đỏ _ ( 85NP _ 07810) đi theo khách"
click at [1256, 342] on input "0" at bounding box center [1259, 348] width 157 height 29
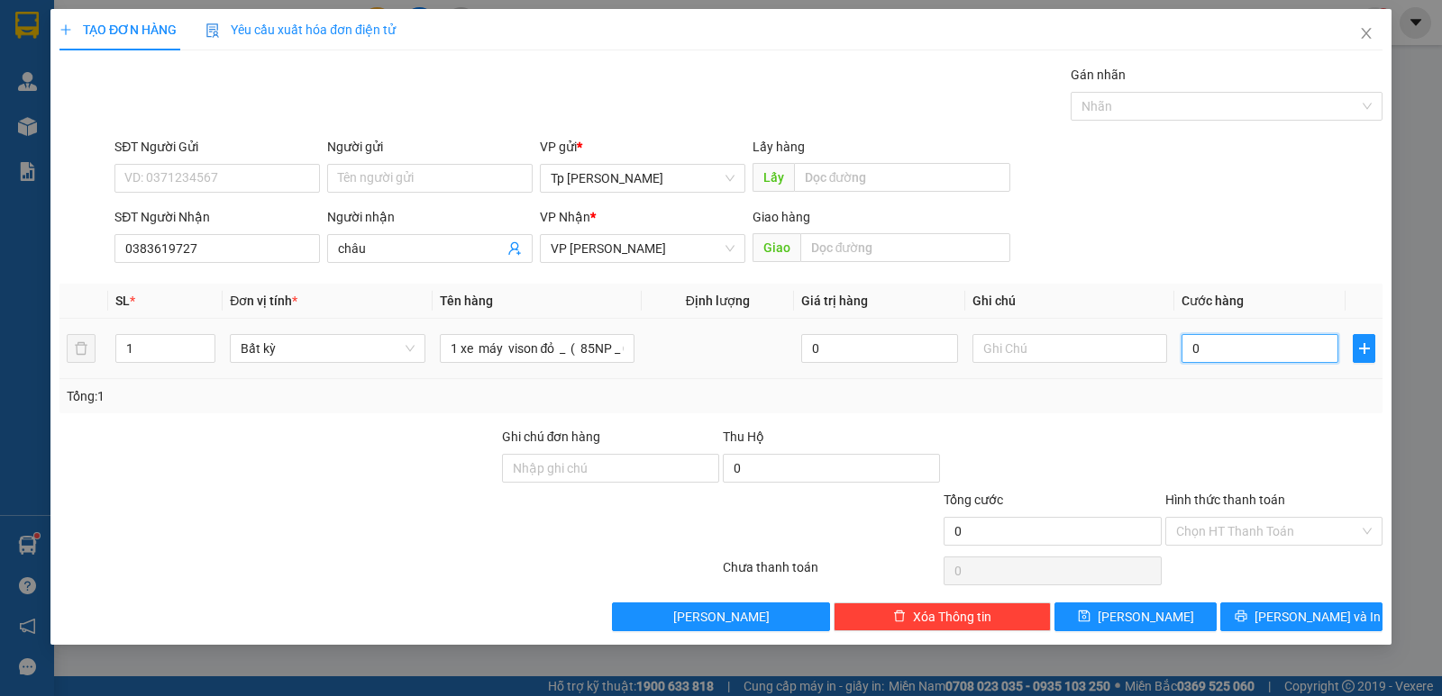
type input "3"
type input "35"
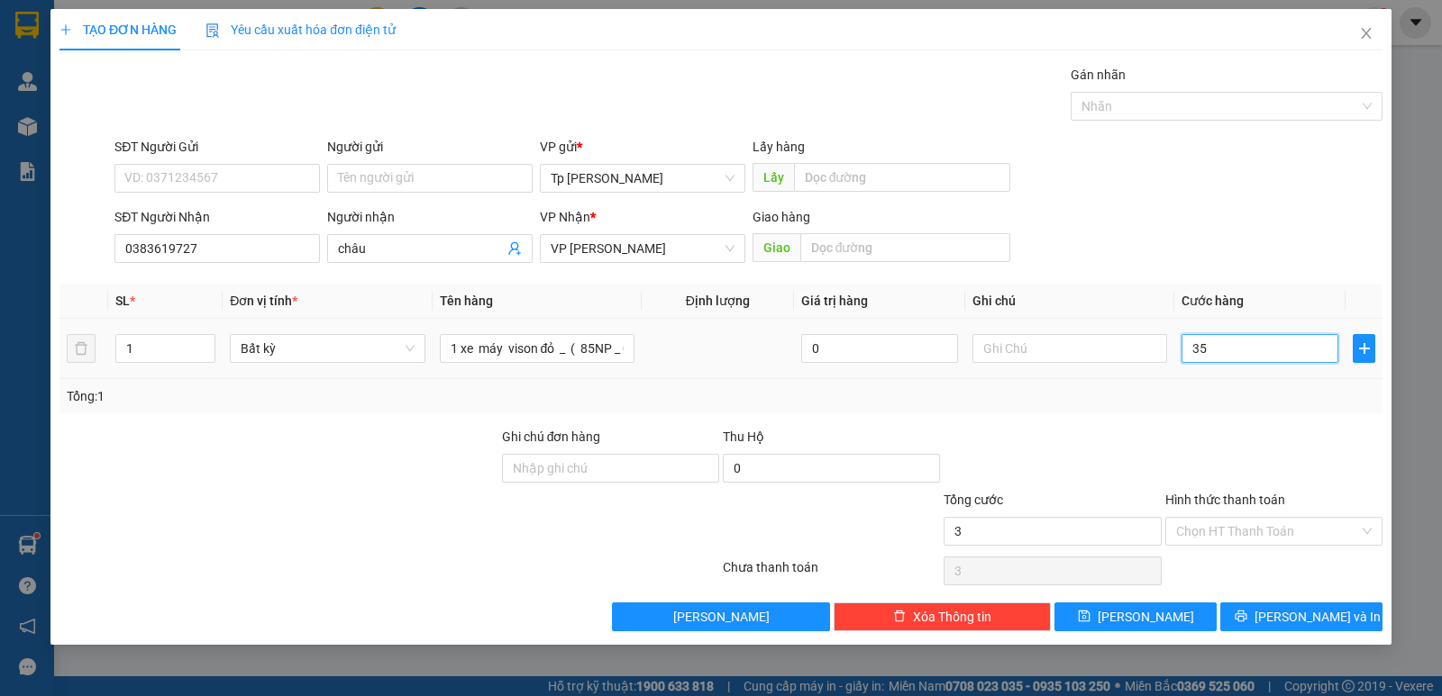
type input "35"
type input "350"
type input "350.000"
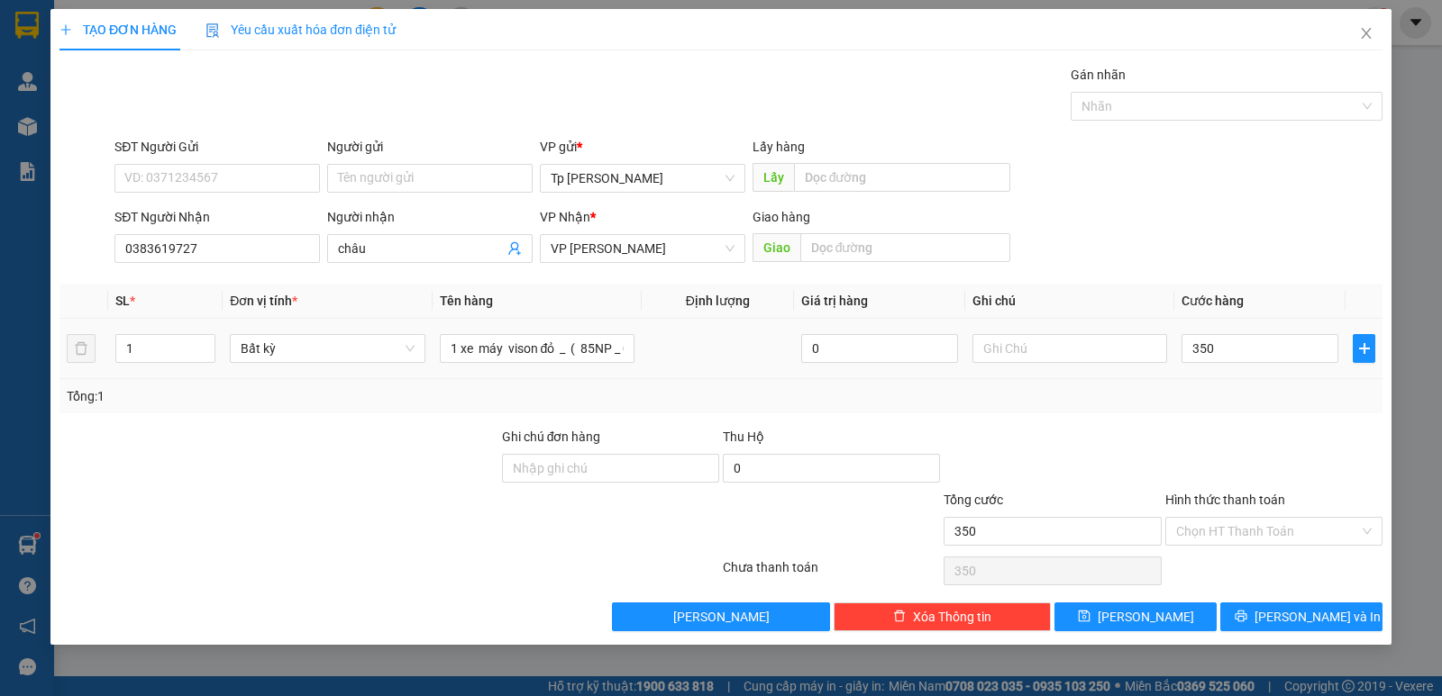
type input "350.000"
click at [1254, 411] on div "Tổng: 1" at bounding box center [720, 396] width 1323 height 34
click at [1248, 541] on input "Hình thức thanh toán" at bounding box center [1267, 531] width 183 height 27
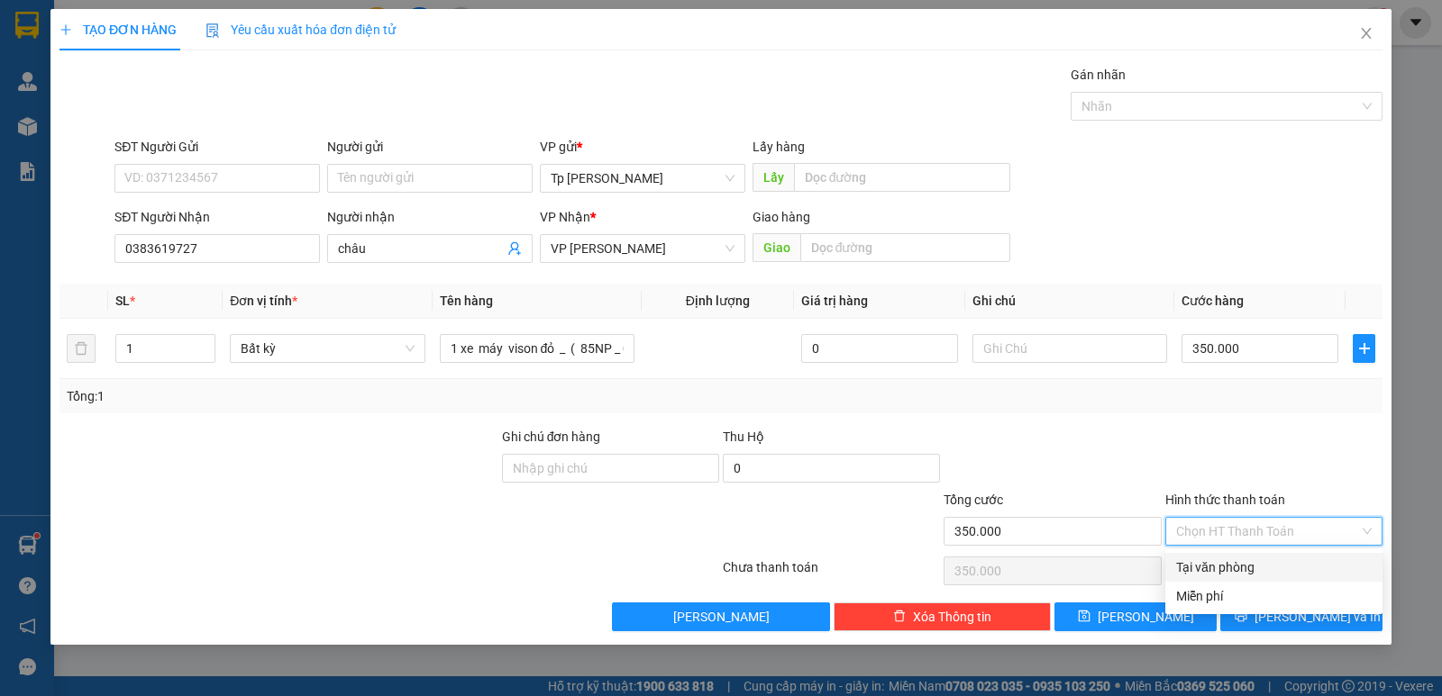
drag, startPoint x: 1260, startPoint y: 564, endPoint x: 1137, endPoint y: 452, distance: 165.8
click at [1237, 551] on div "Tại văn phòng Miễn phí Tại văn phòng Miễn phí" at bounding box center [1273, 582] width 217 height 65
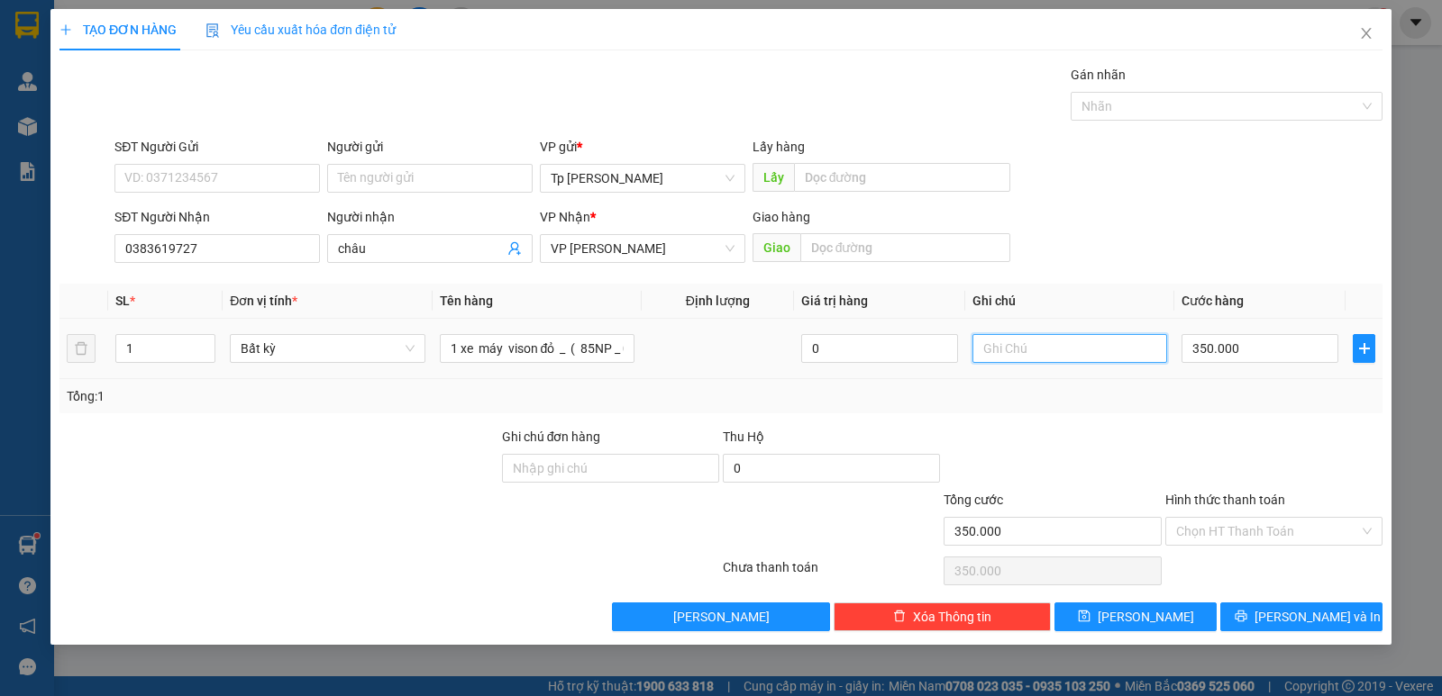
click at [1096, 350] on input "text" at bounding box center [1069, 348] width 195 height 29
type input "CK VCB"
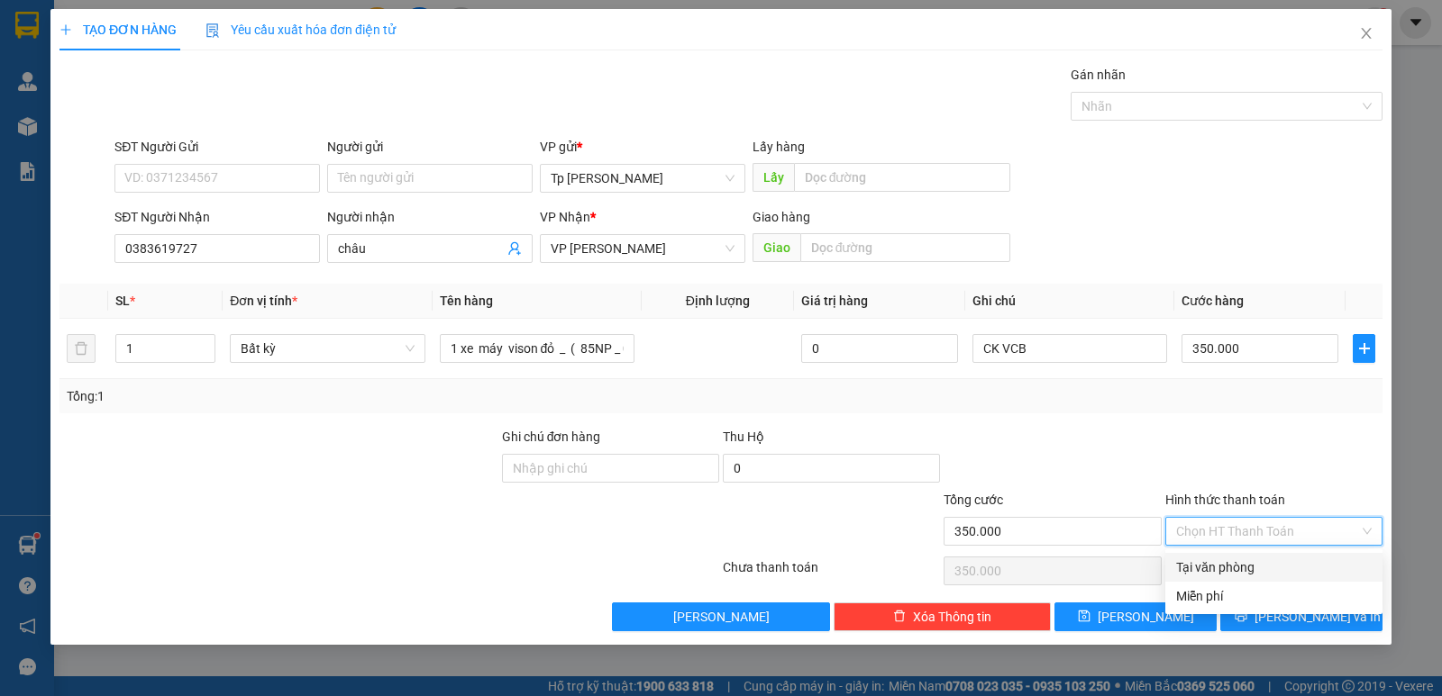
click at [1252, 528] on input "Hình thức thanh toán" at bounding box center [1267, 531] width 183 height 27
click at [1229, 569] on div "Tại văn phòng" at bounding box center [1274, 568] width 196 height 20
type input "0"
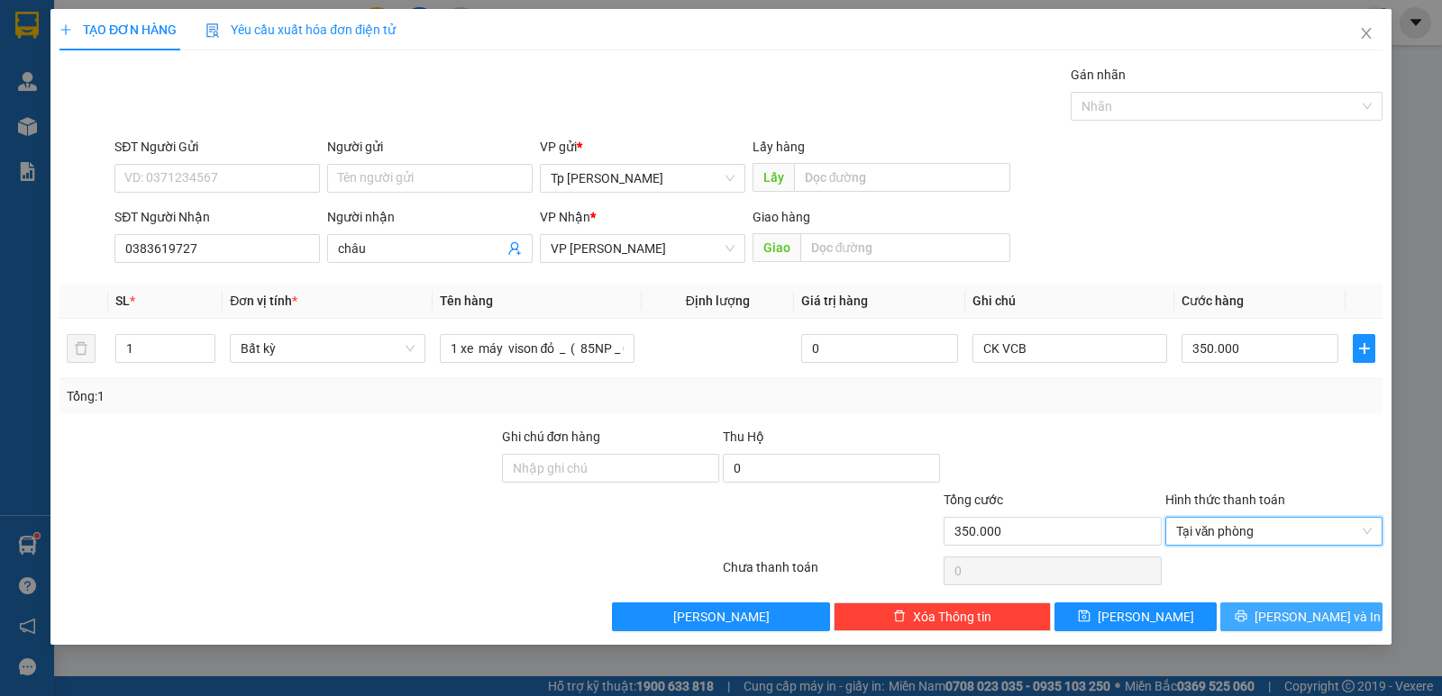
drag, startPoint x: 1309, startPoint y: 608, endPoint x: 1324, endPoint y: 608, distance: 15.3
click at [1314, 609] on span "[PERSON_NAME] và In" at bounding box center [1317, 617] width 126 height 20
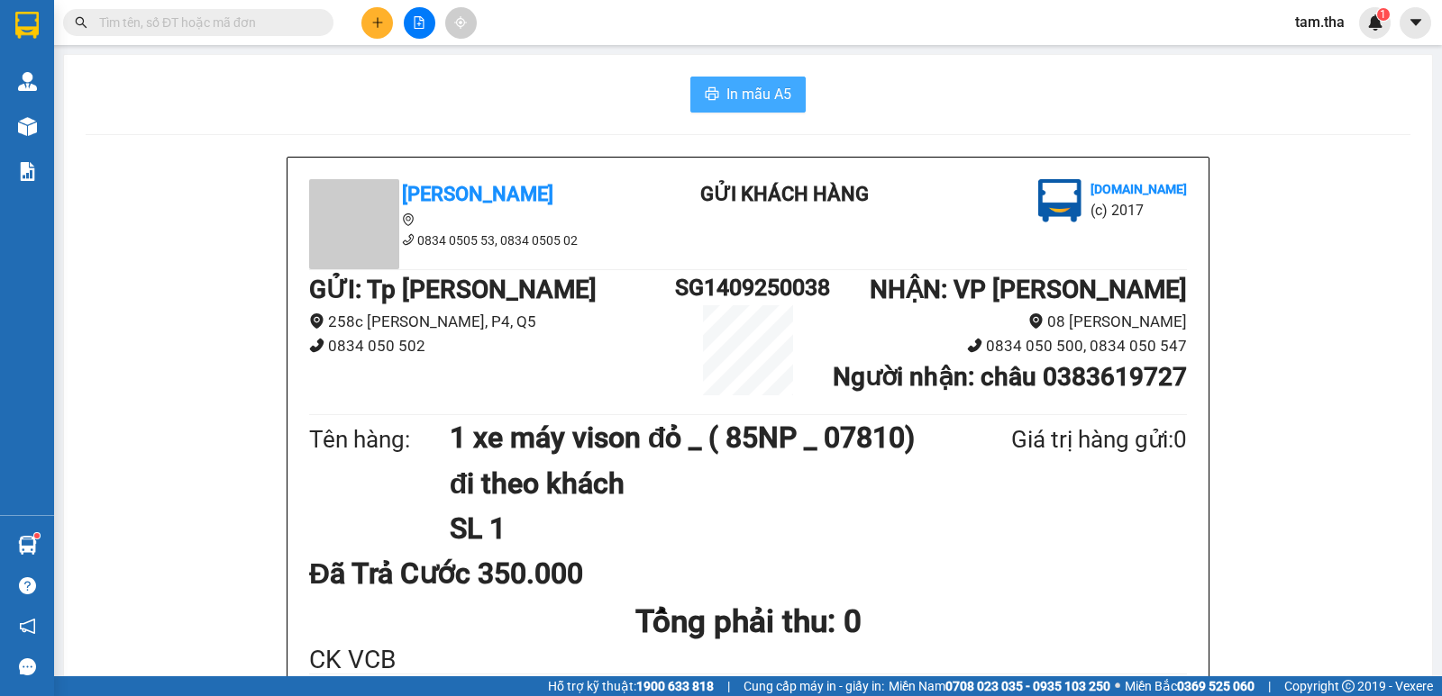
click at [773, 88] on span "In mẫu A5" at bounding box center [758, 94] width 65 height 23
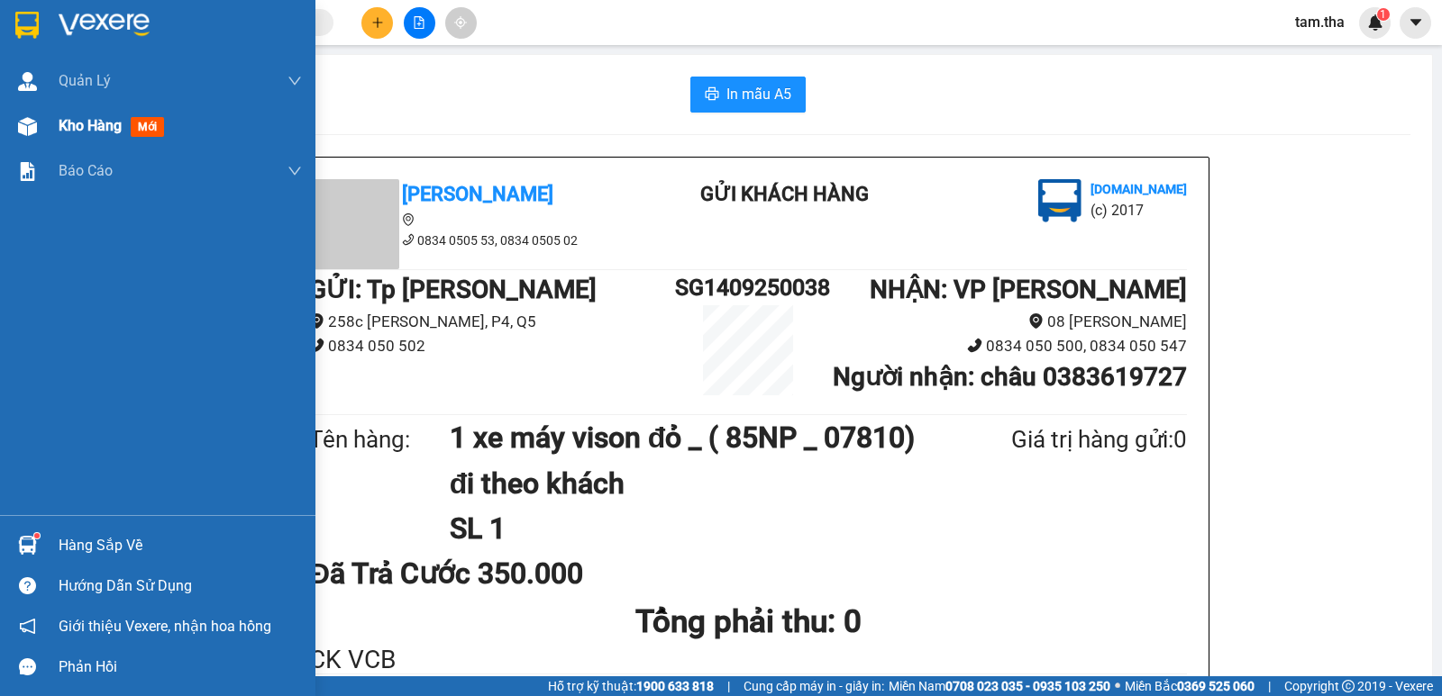
click at [33, 121] on img at bounding box center [27, 126] width 19 height 19
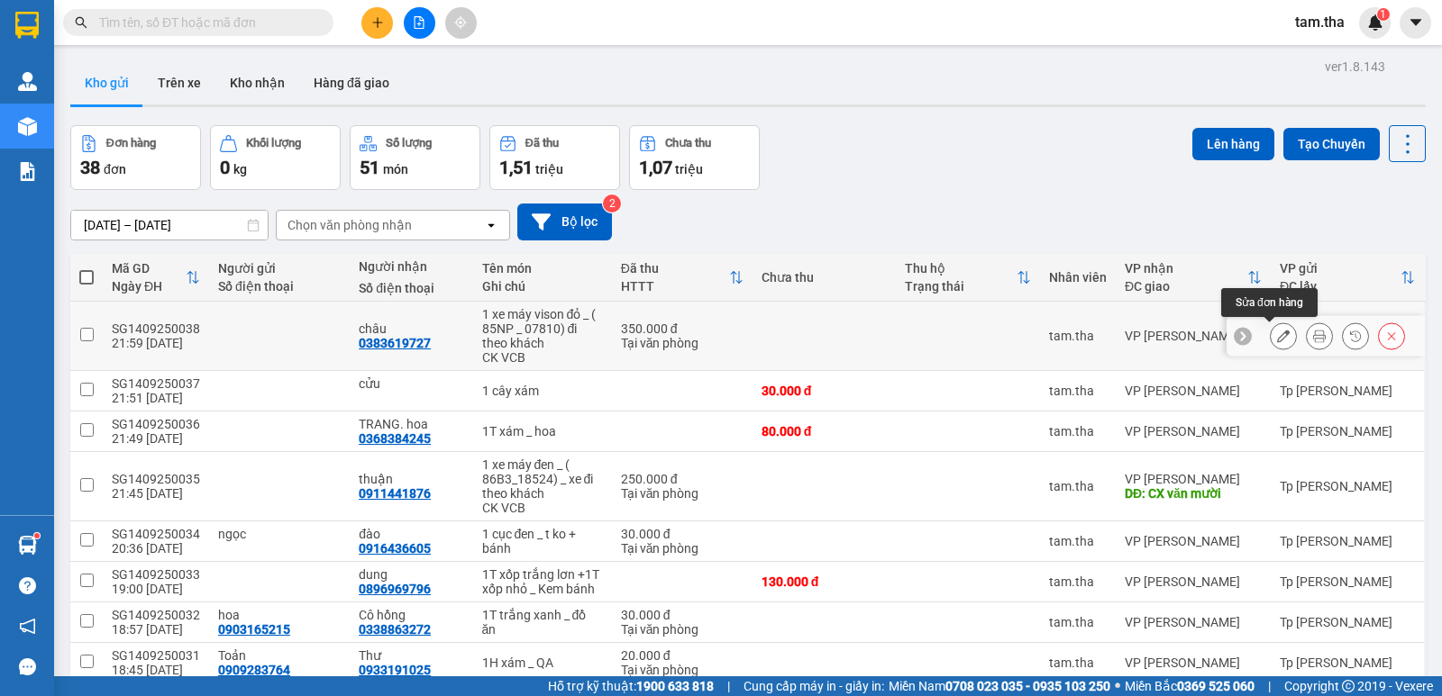
click at [1277, 332] on icon at bounding box center [1283, 336] width 13 height 13
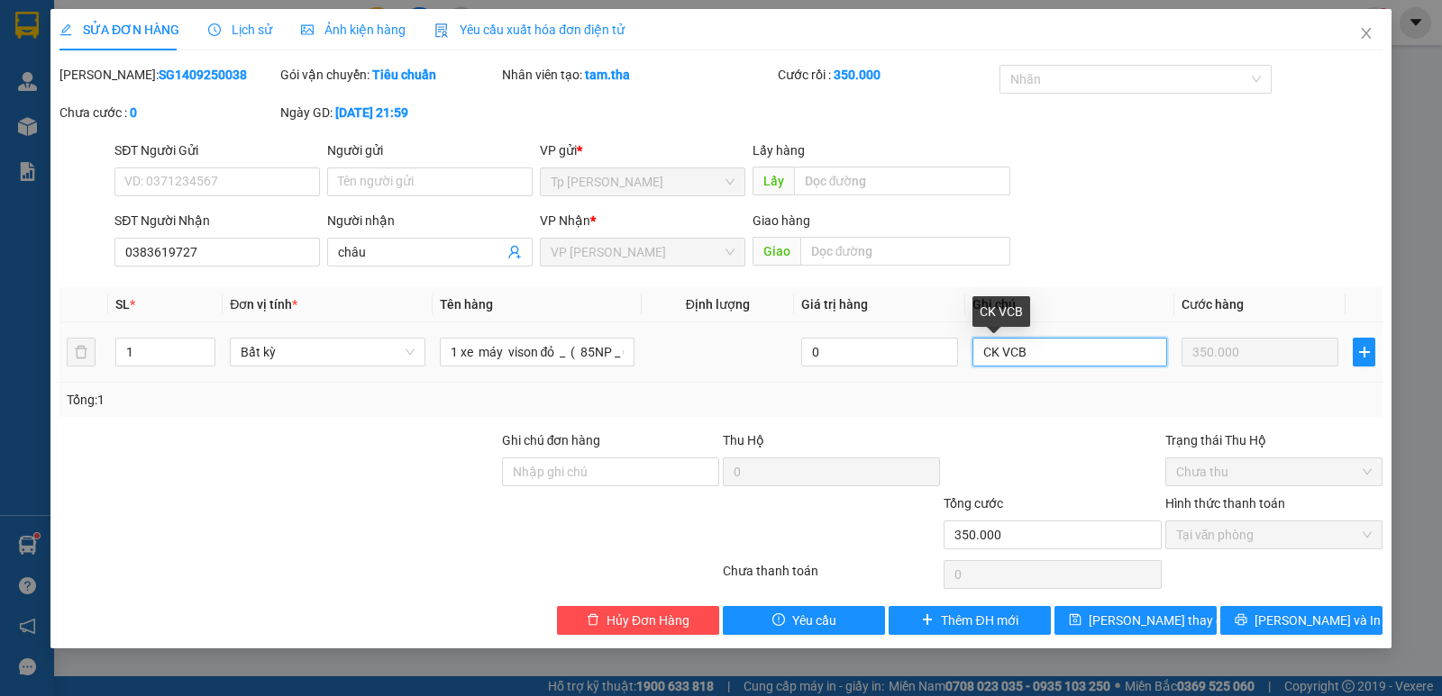
click at [1058, 364] on input "CK VCB" at bounding box center [1069, 352] width 195 height 29
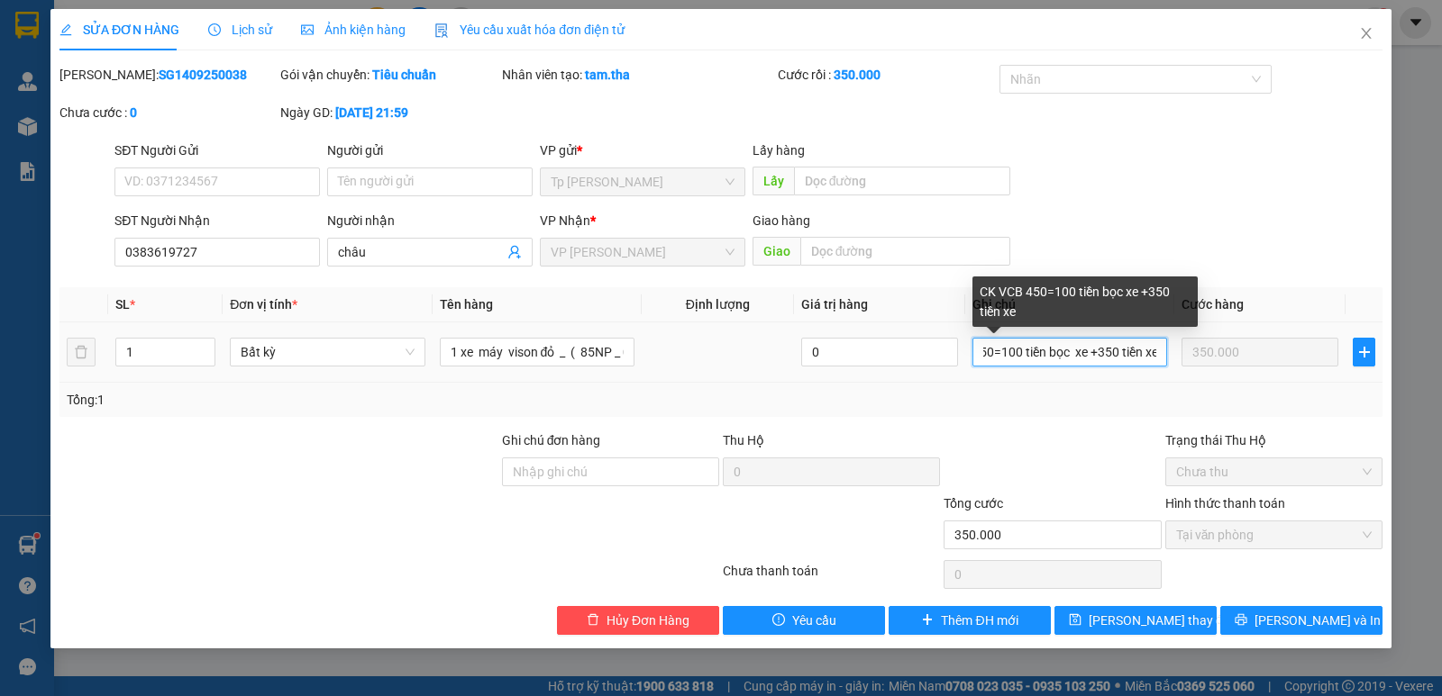
scroll to position [0, 72]
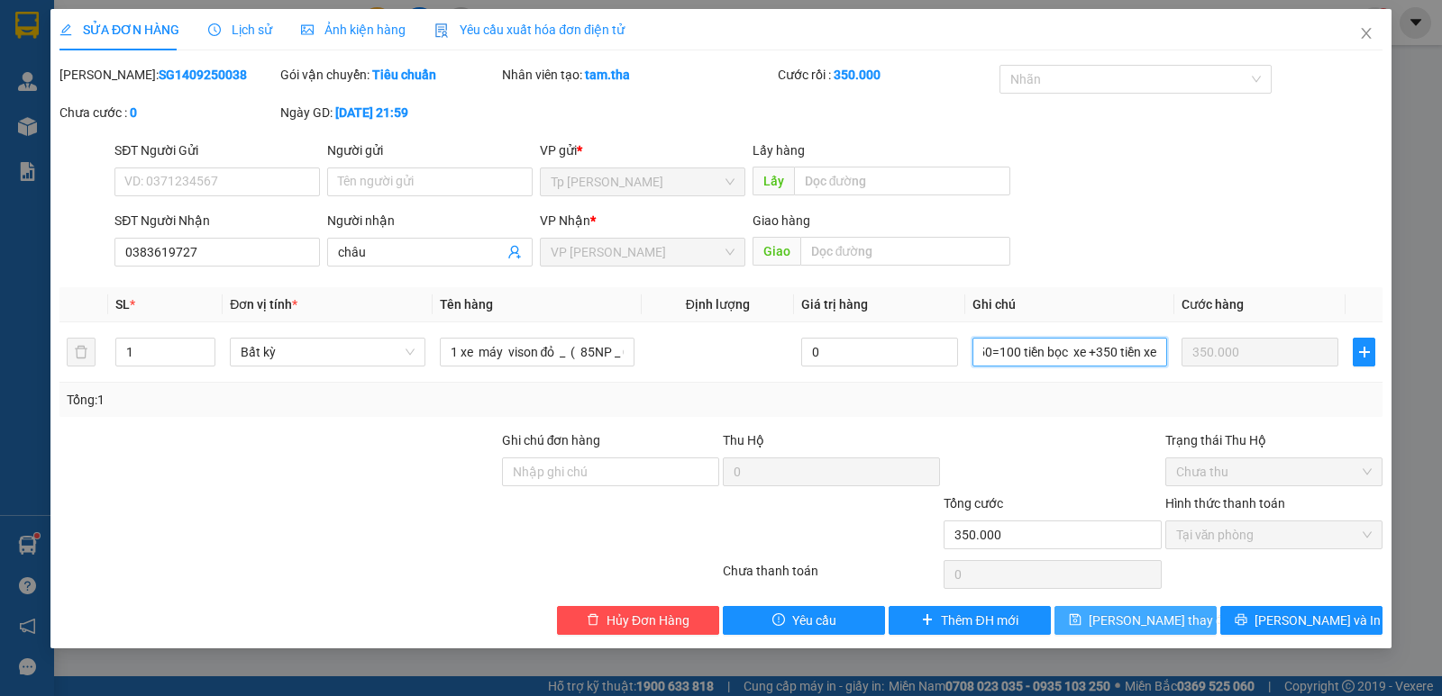
type input "CK VCB 450=100 tiền bọc xe +350 tiền xe"
click at [1155, 627] on span "[PERSON_NAME] thay đổi" at bounding box center [1160, 621] width 144 height 20
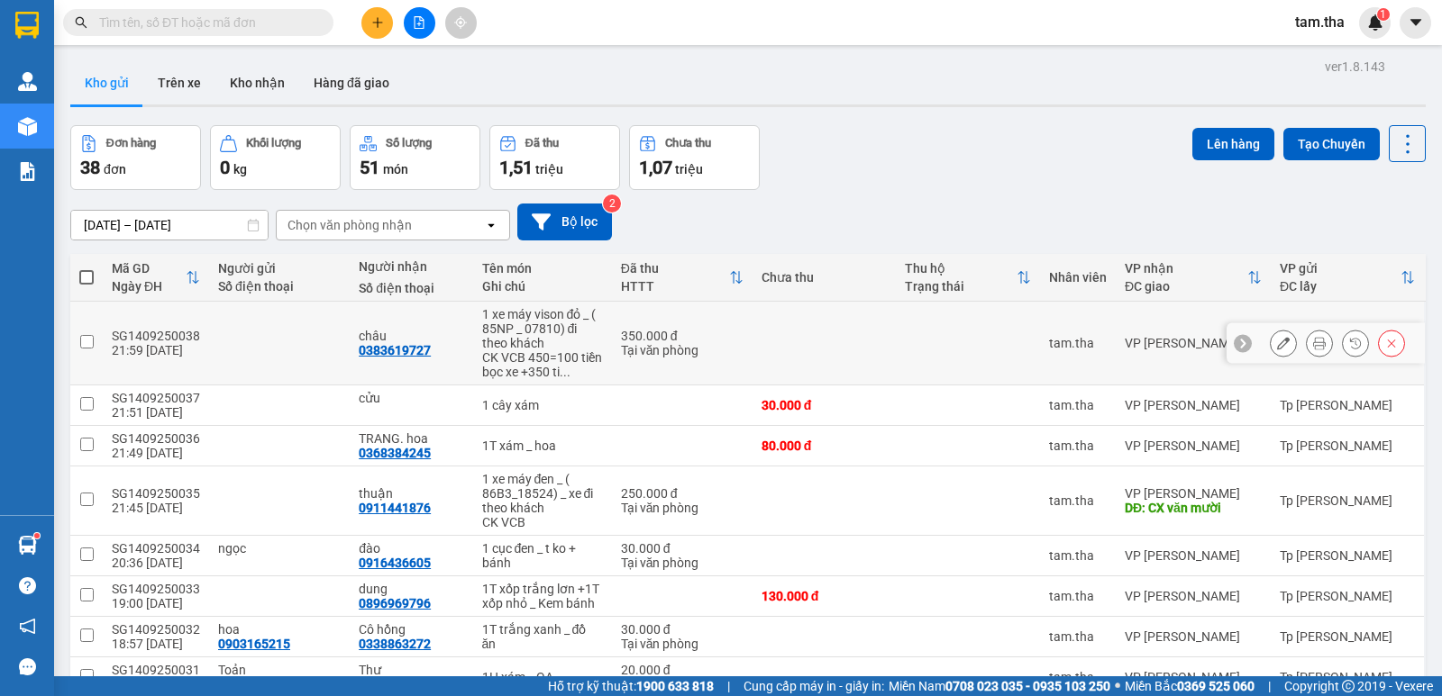
click at [1313, 343] on icon at bounding box center [1319, 343] width 13 height 13
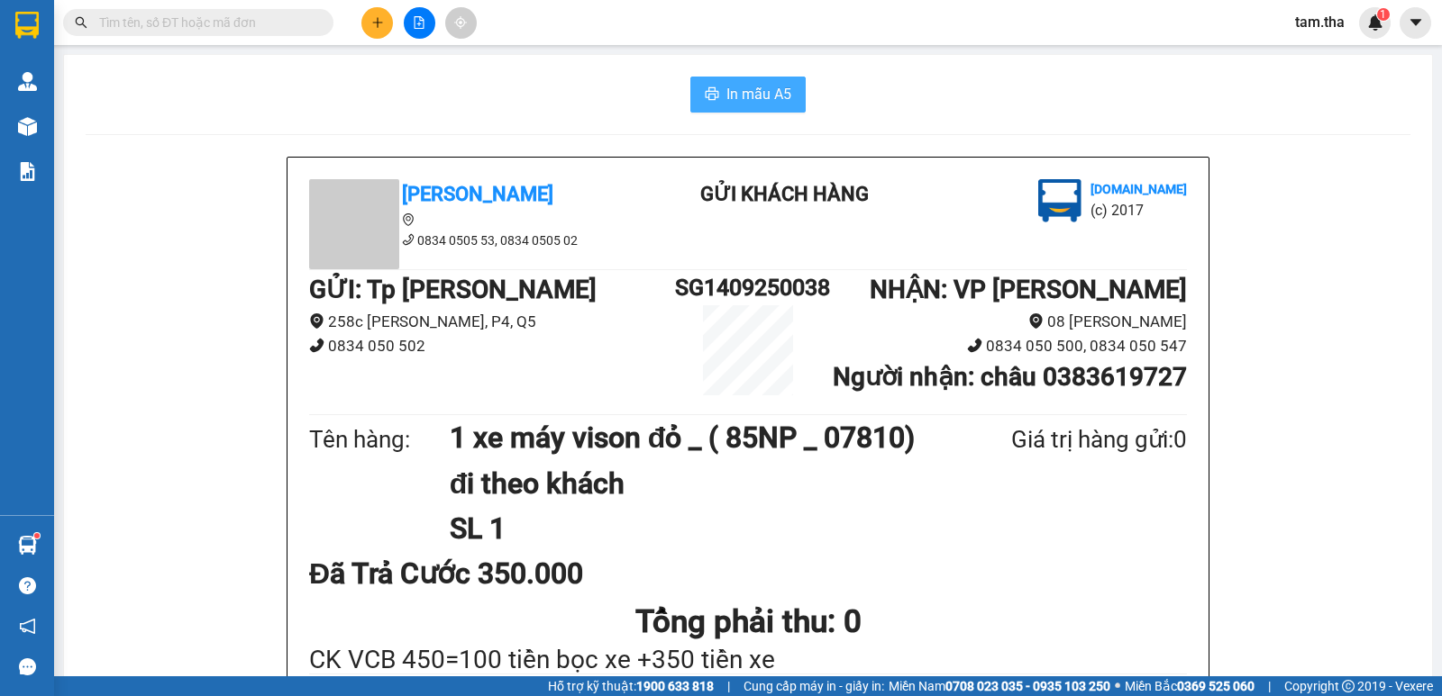
click at [755, 87] on span "In mẫu A5" at bounding box center [758, 94] width 65 height 23
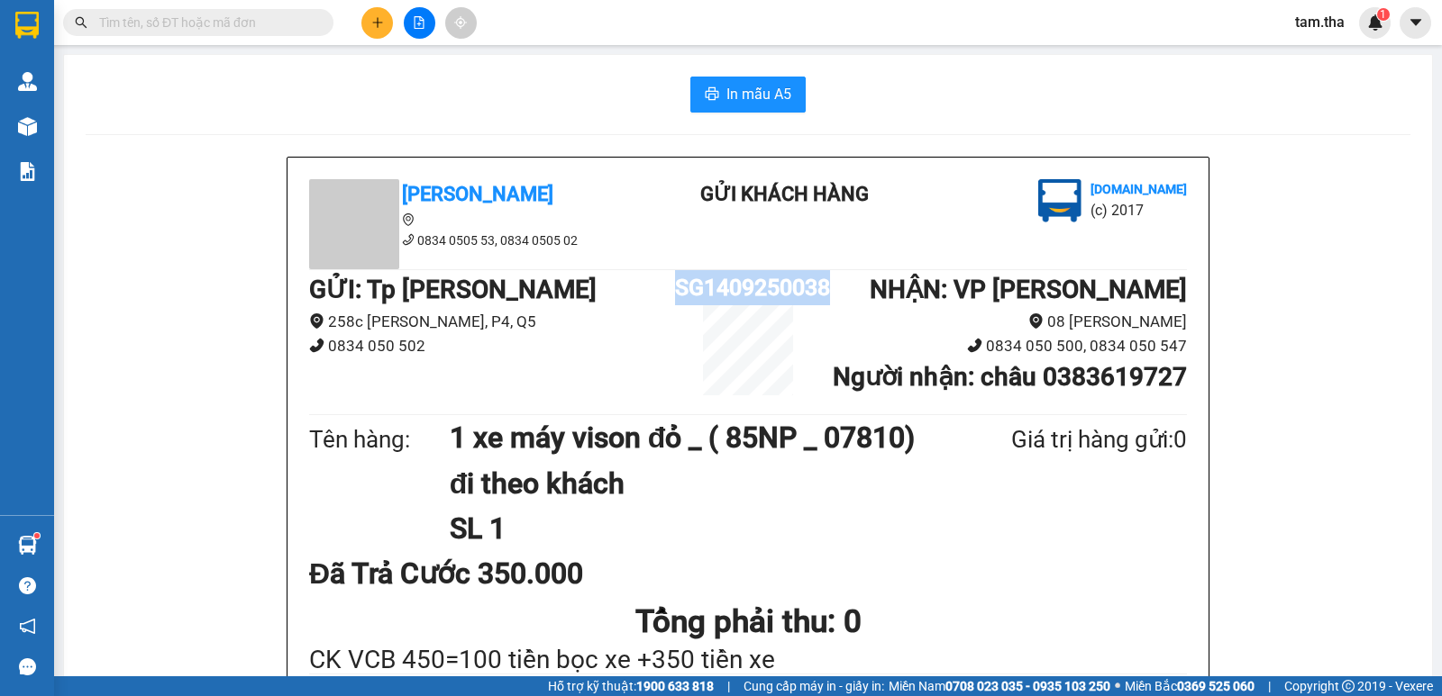
drag, startPoint x: 670, startPoint y: 287, endPoint x: 815, endPoint y: 293, distance: 145.2
click at [824, 289] on div "GỬI : Tp [PERSON_NAME] [STREET_ADDRESS][PERSON_NAME] SG1409250038 NHẬN : VP [PE…" at bounding box center [748, 340] width 878 height 140
copy div "SG1409250038"
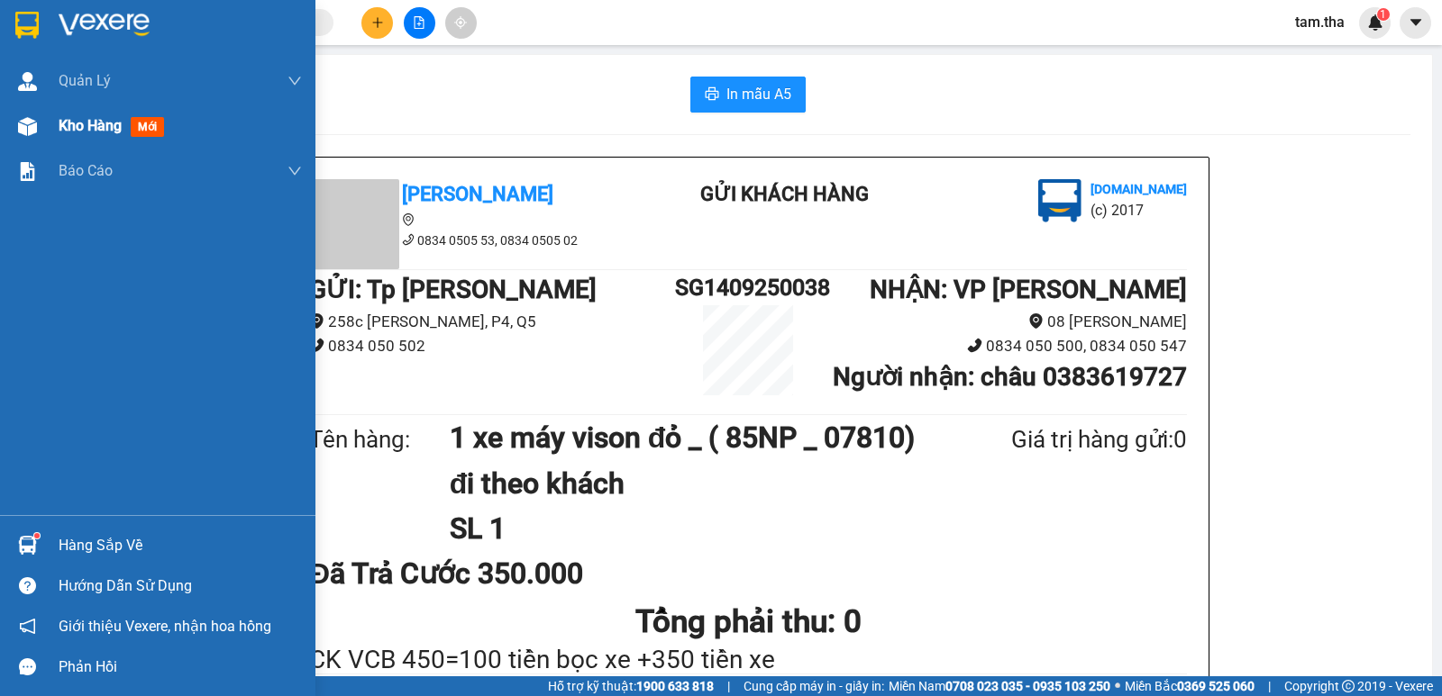
click at [28, 138] on div at bounding box center [28, 127] width 32 height 32
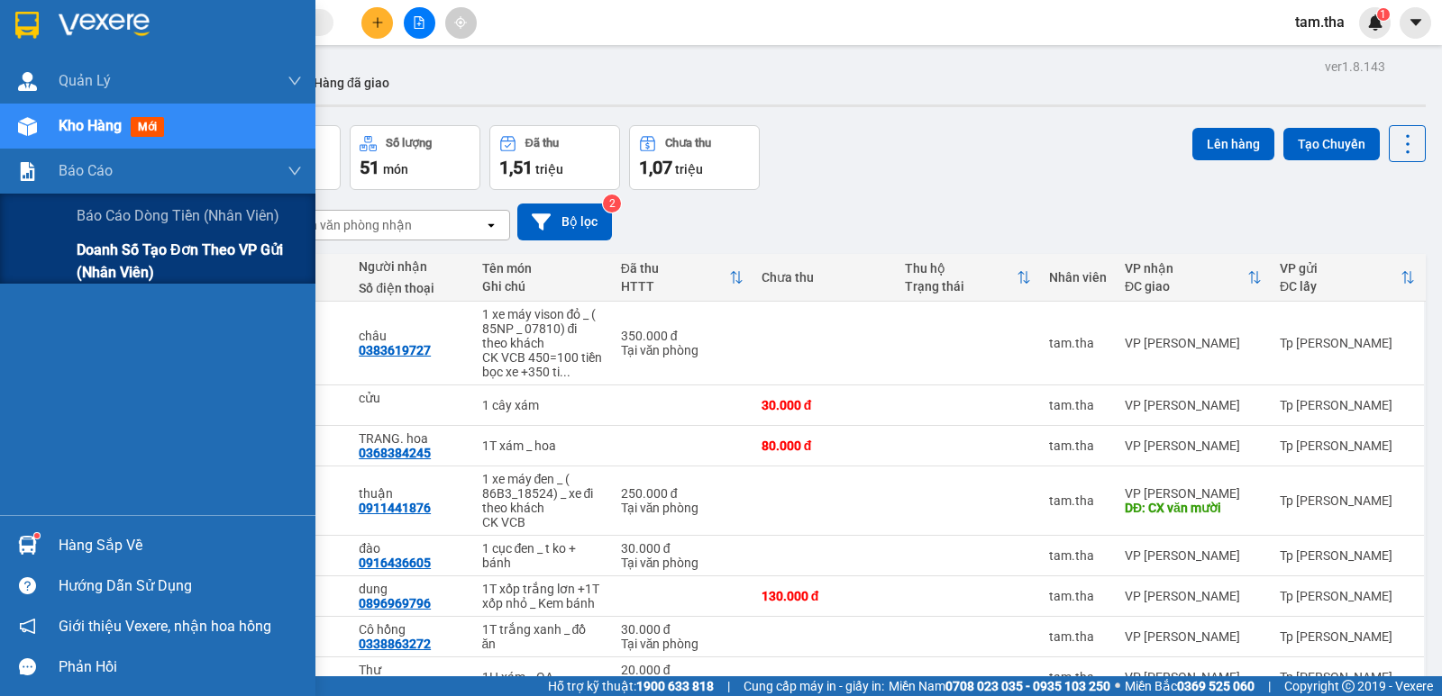
click at [123, 248] on span "Doanh số tạo đơn theo VP gửi (nhân viên)" at bounding box center [189, 261] width 225 height 45
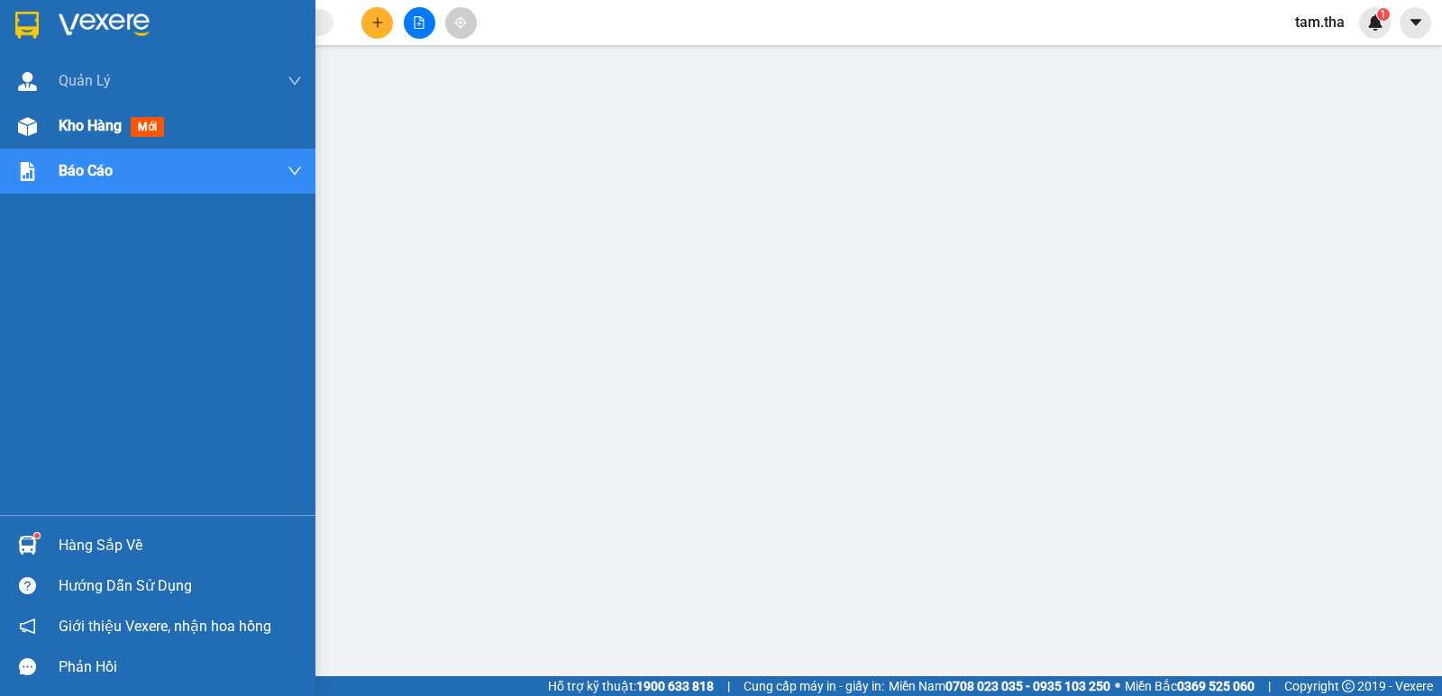
click at [28, 137] on div at bounding box center [28, 127] width 32 height 32
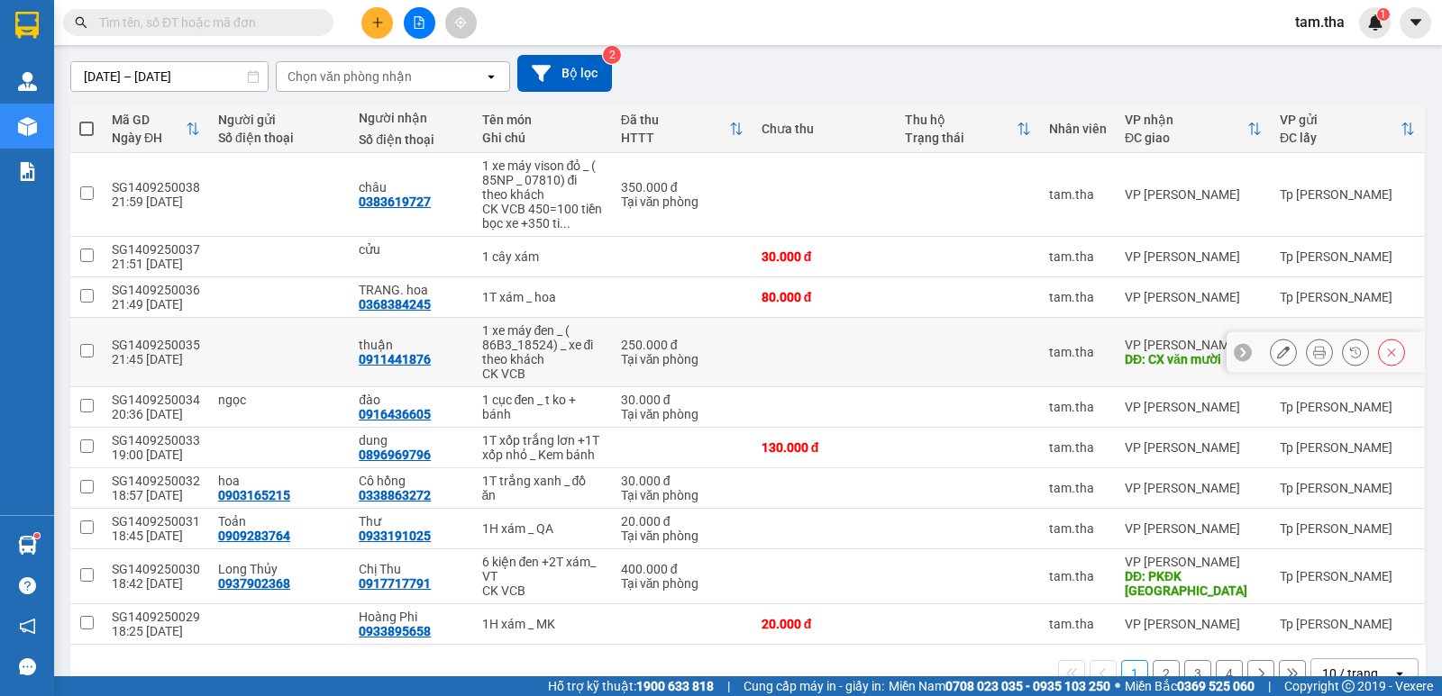
scroll to position [191, 0]
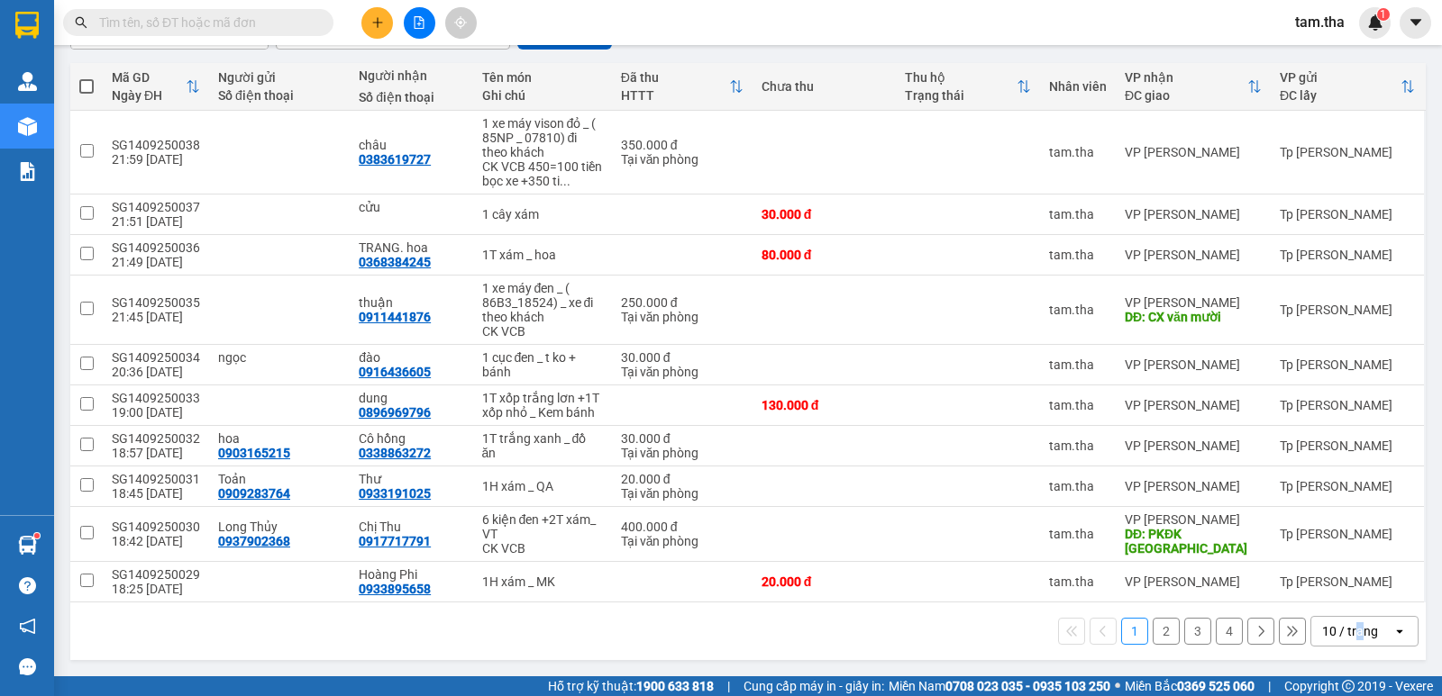
click at [1346, 645] on div "10 / trang" at bounding box center [1351, 631] width 81 height 29
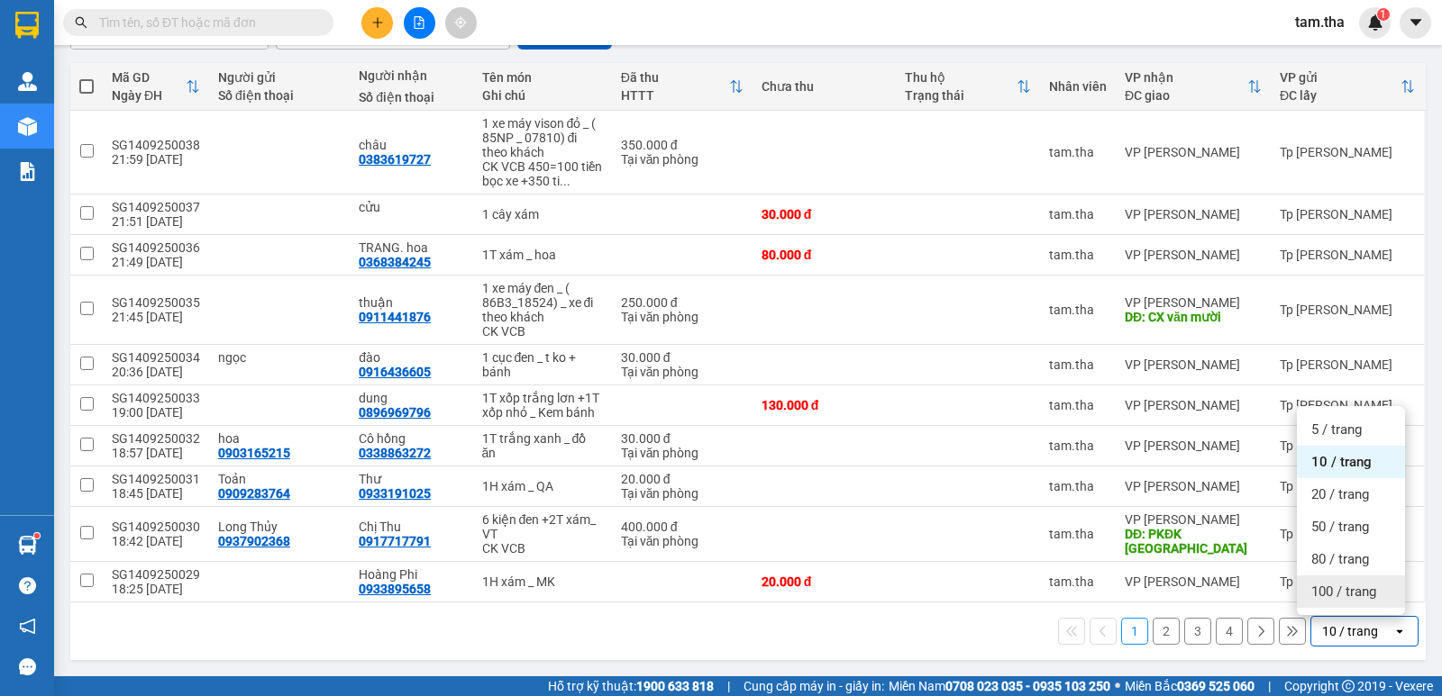
click at [1345, 591] on span "100 / trang" at bounding box center [1343, 592] width 65 height 18
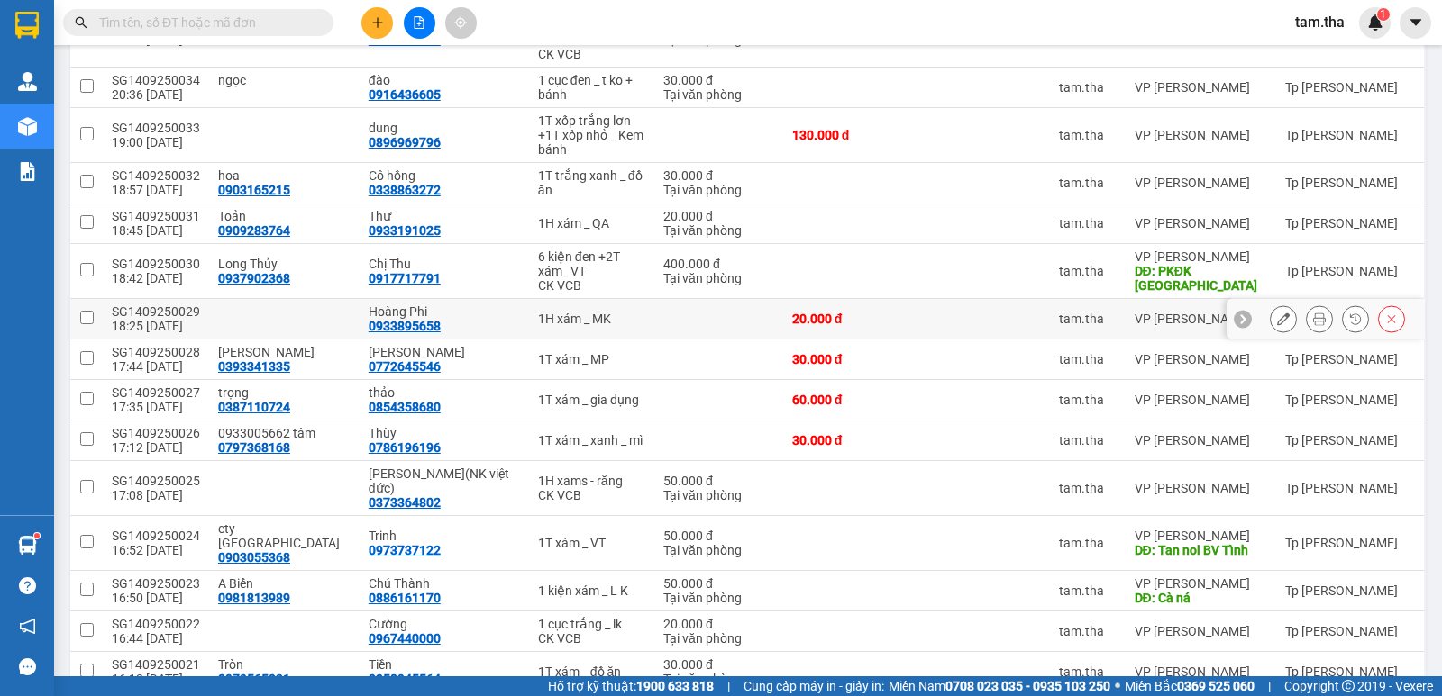
scroll to position [183, 0]
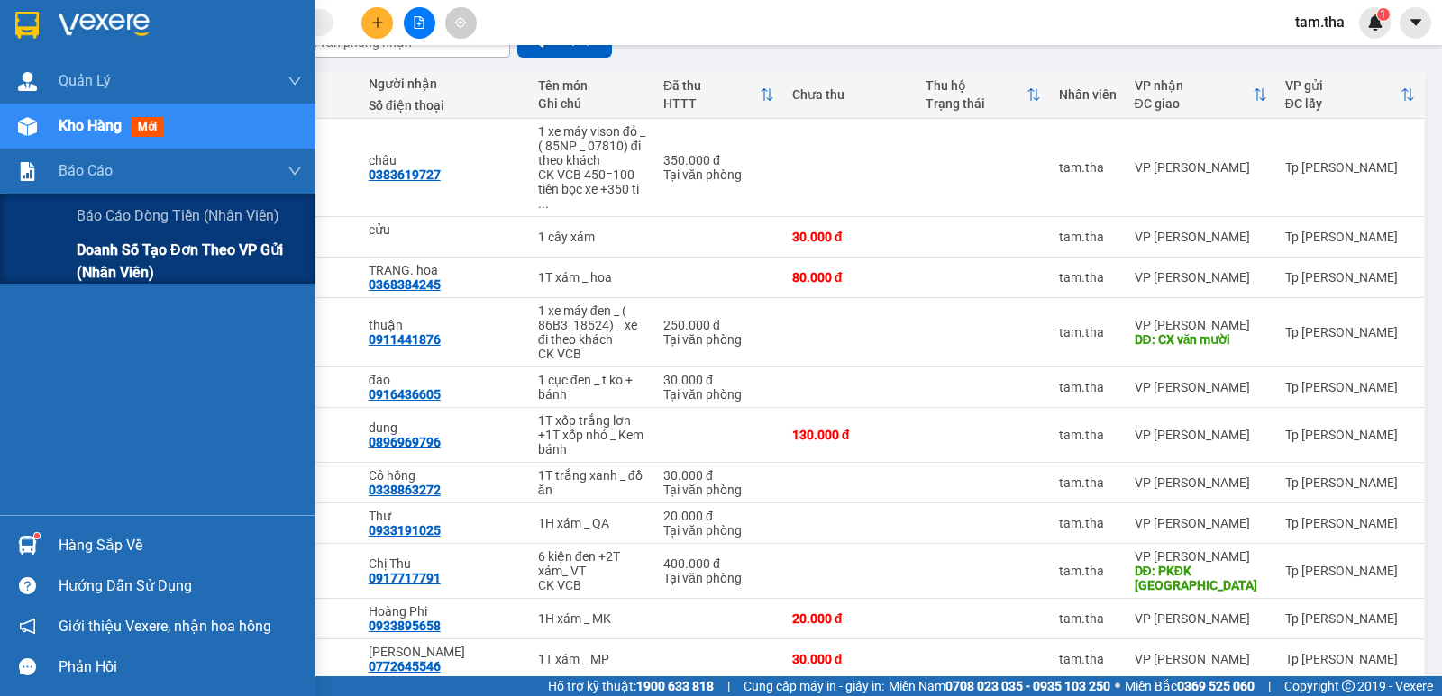
click at [124, 262] on span "Doanh số tạo đơn theo VP gửi (nhân viên)" at bounding box center [189, 261] width 225 height 45
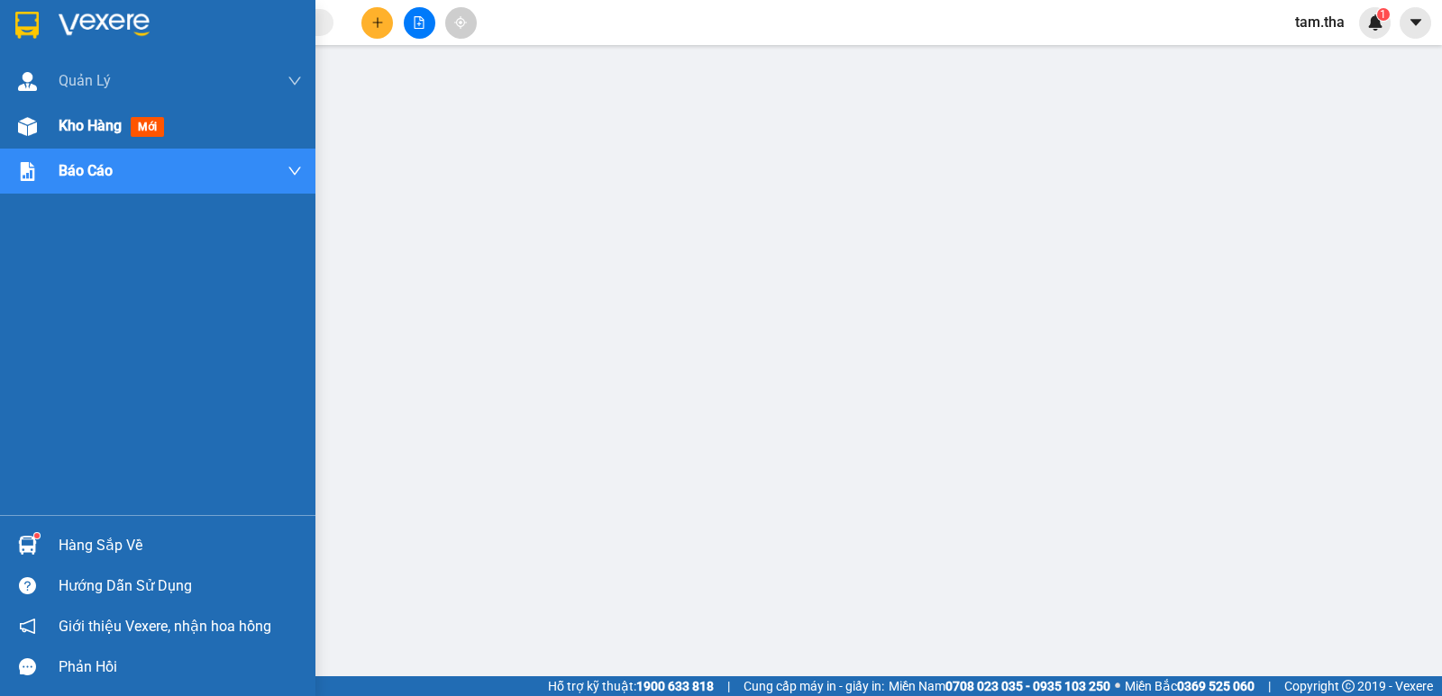
click at [53, 138] on div "Kho hàng mới" at bounding box center [157, 126] width 315 height 45
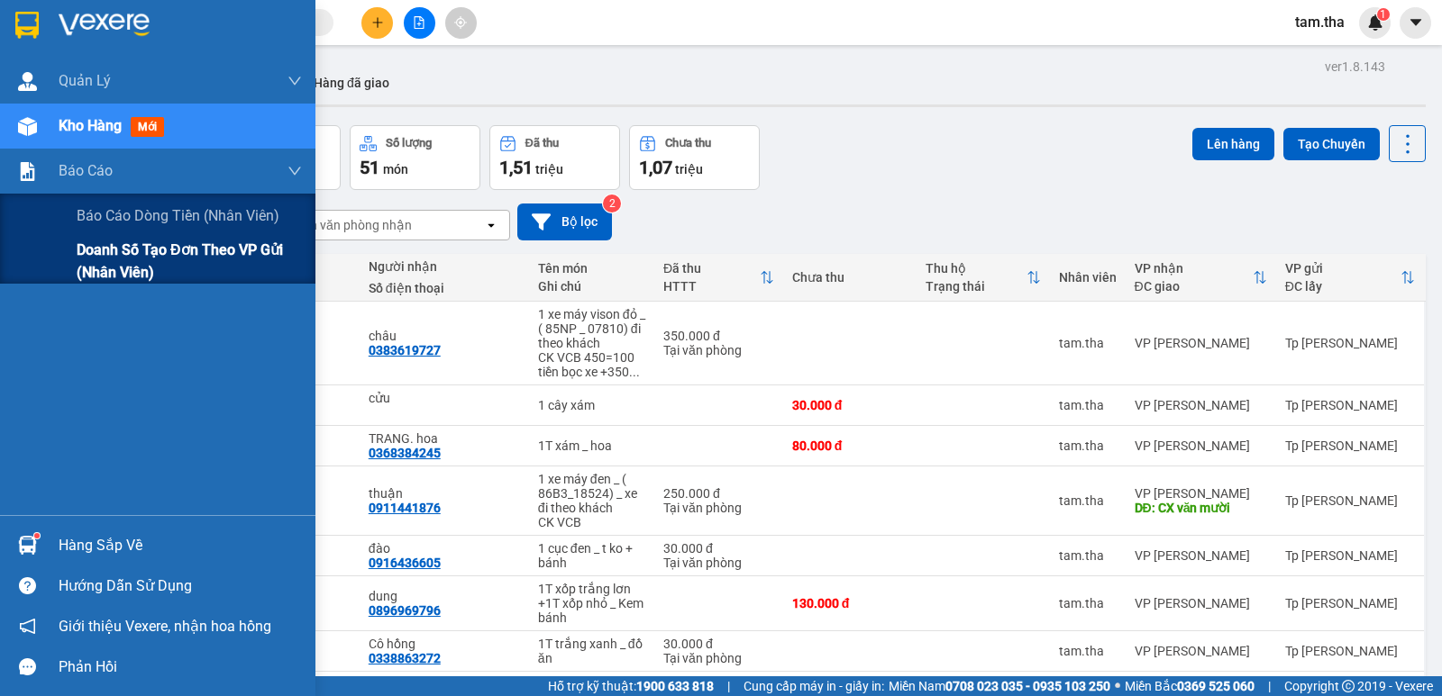
drag, startPoint x: 91, startPoint y: 252, endPoint x: 223, endPoint y: 270, distance: 132.8
click at [93, 252] on span "Doanh số tạo đơn theo VP gửi (nhân viên)" at bounding box center [189, 261] width 225 height 45
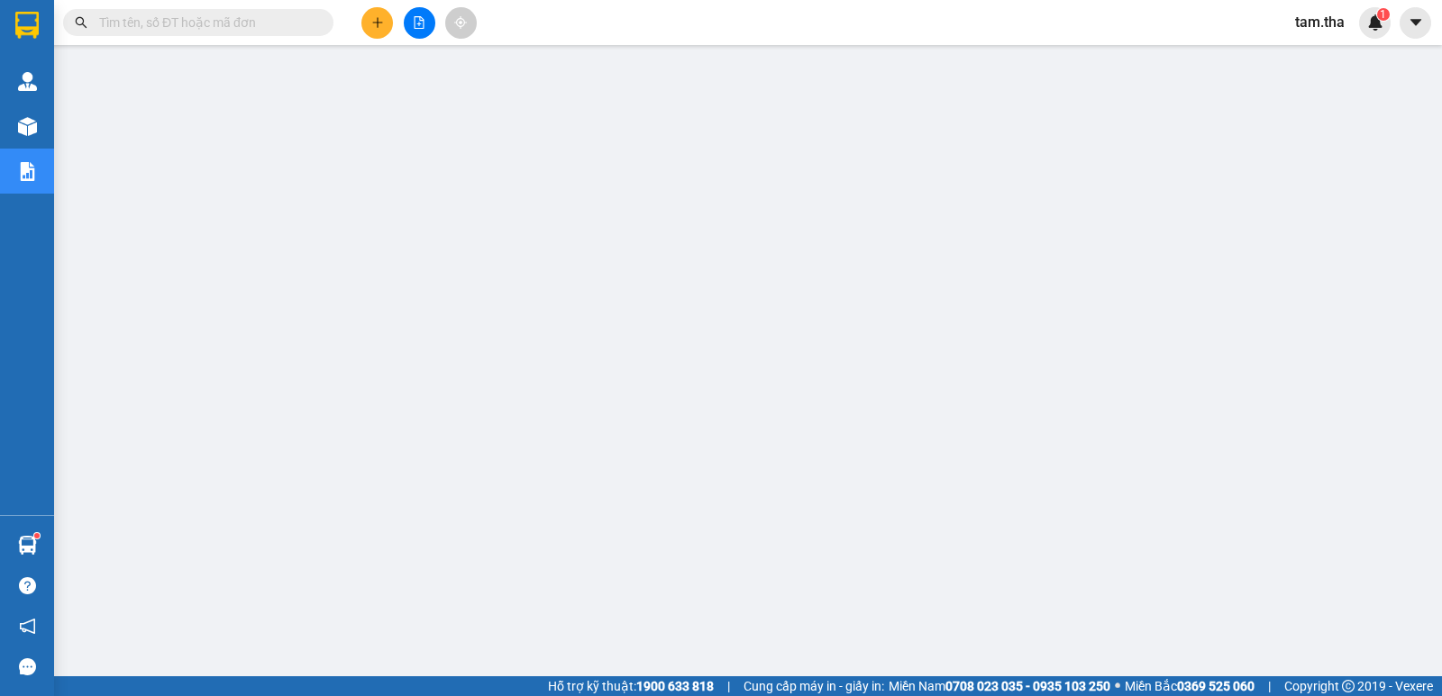
click at [683, 696] on html "Kết quả tìm kiếm ( 6 ) Bộ lọc Gửi 3 ngày gần nhất Mã ĐH Trạng thái Món hàng Thu…" at bounding box center [721, 348] width 1442 height 696
